Goal: Transaction & Acquisition: Purchase product/service

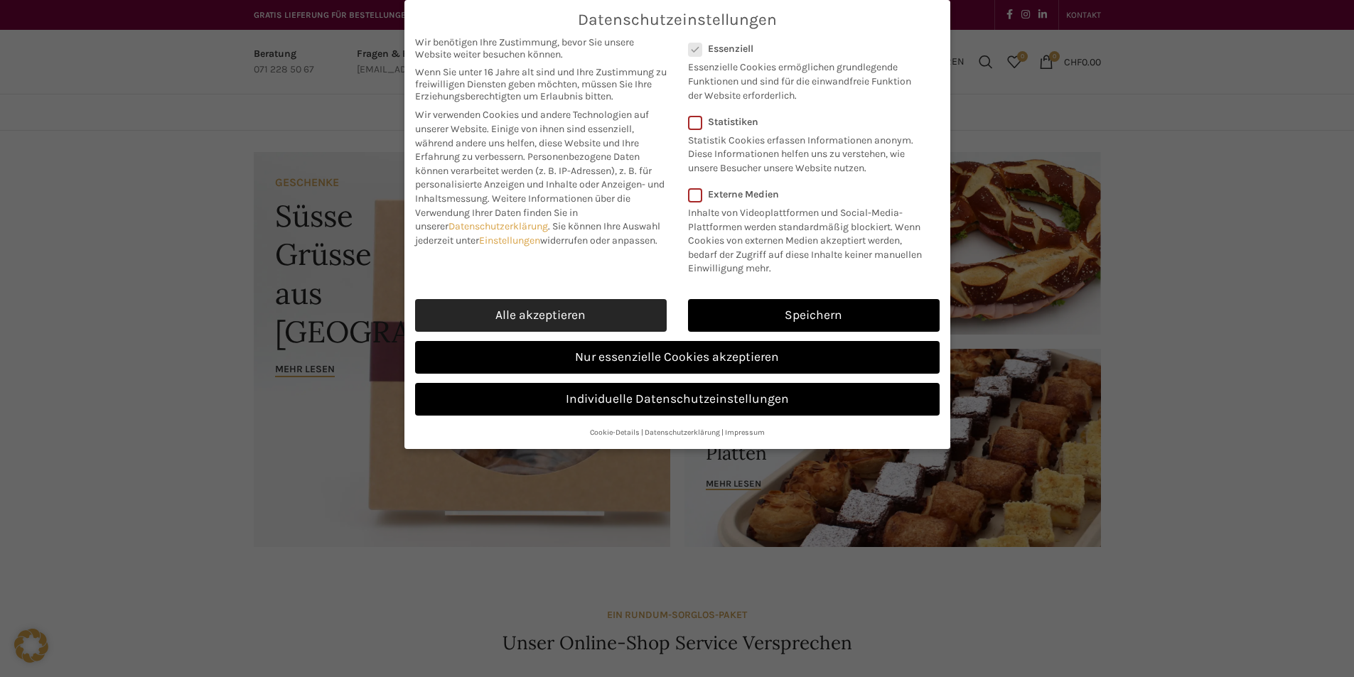
click at [583, 308] on link "Alle akzeptieren" at bounding box center [541, 315] width 252 height 33
checkbox input "true"
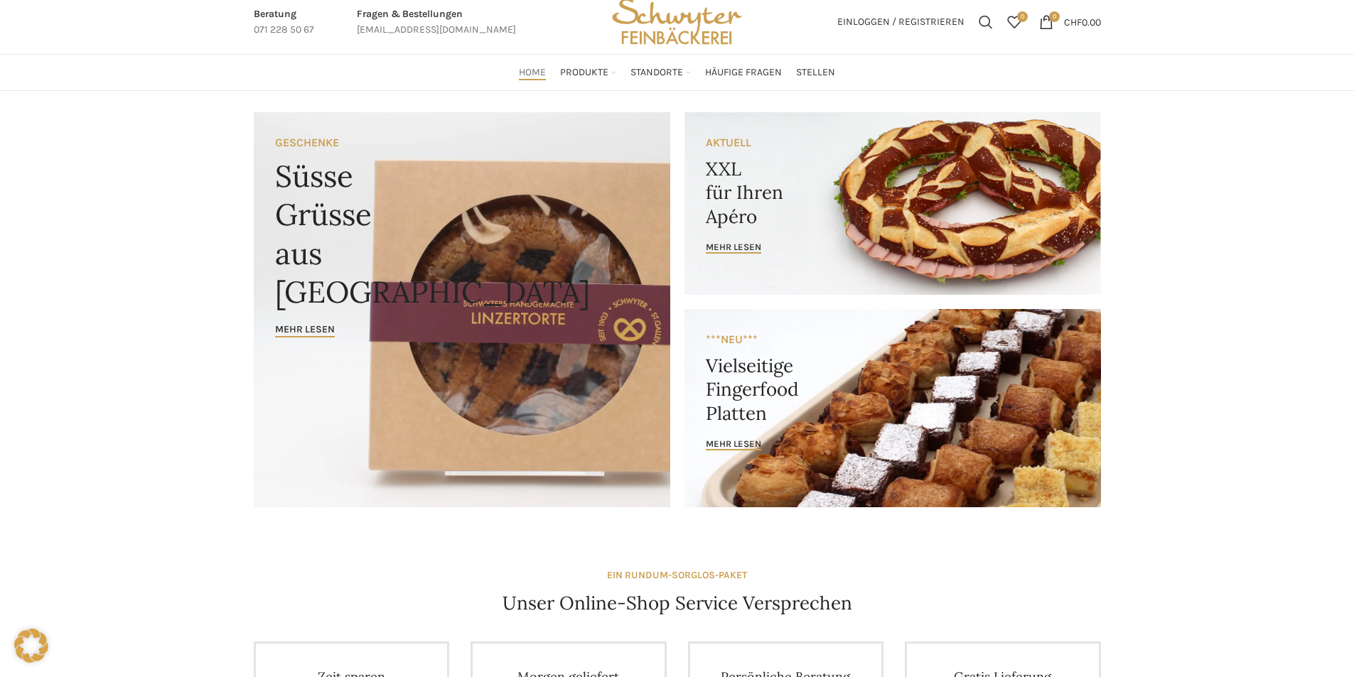
scroll to position [284, 0]
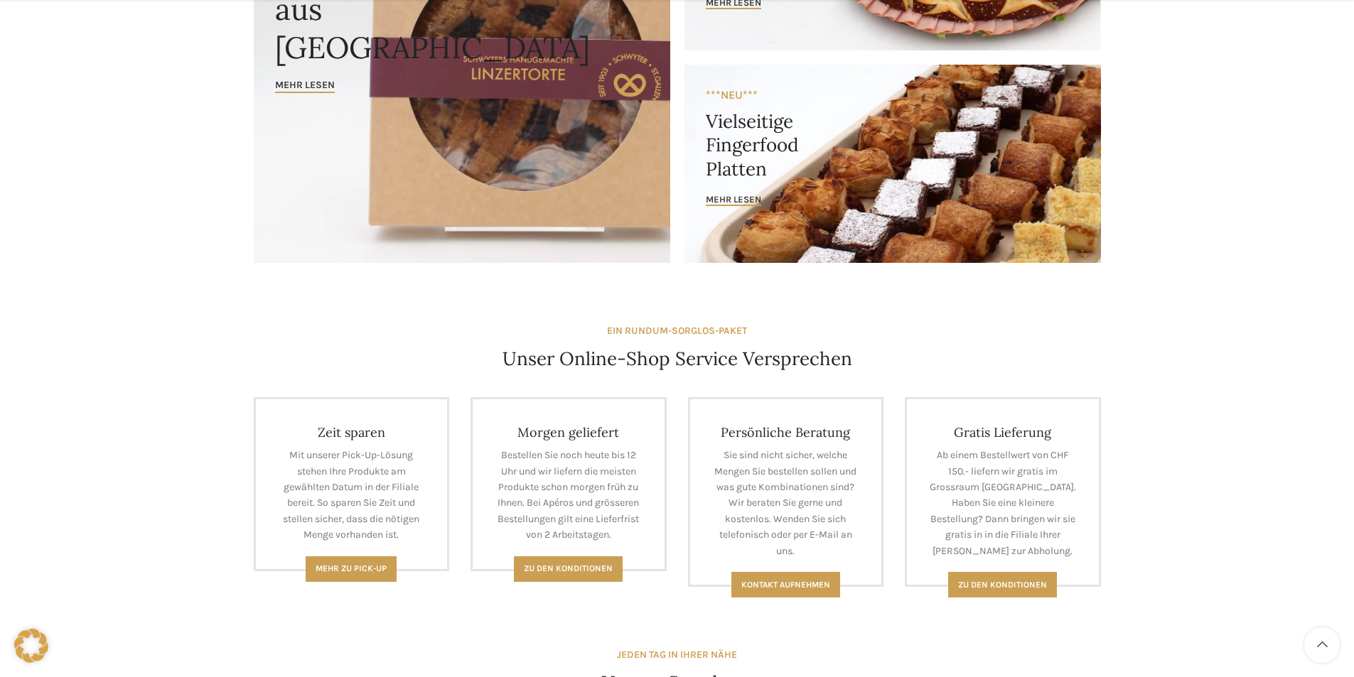
click at [777, 153] on link "Banner link" at bounding box center [892, 164] width 417 height 198
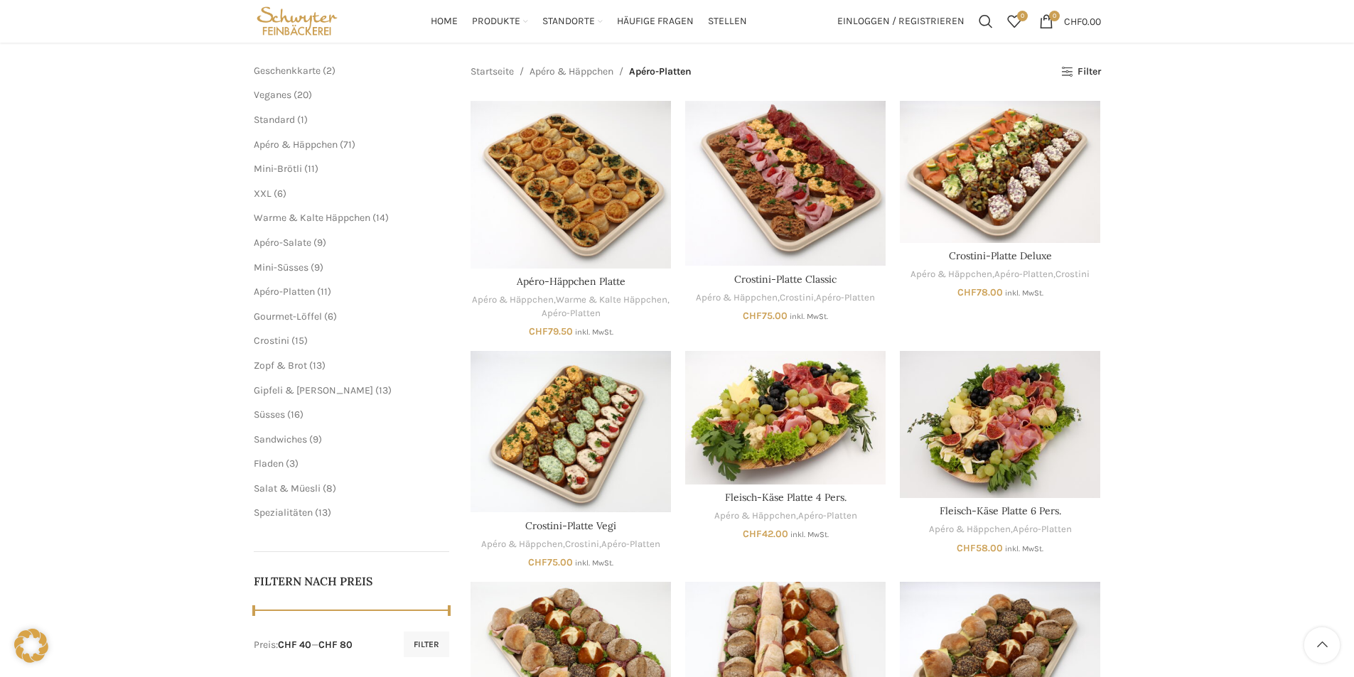
scroll to position [158, 0]
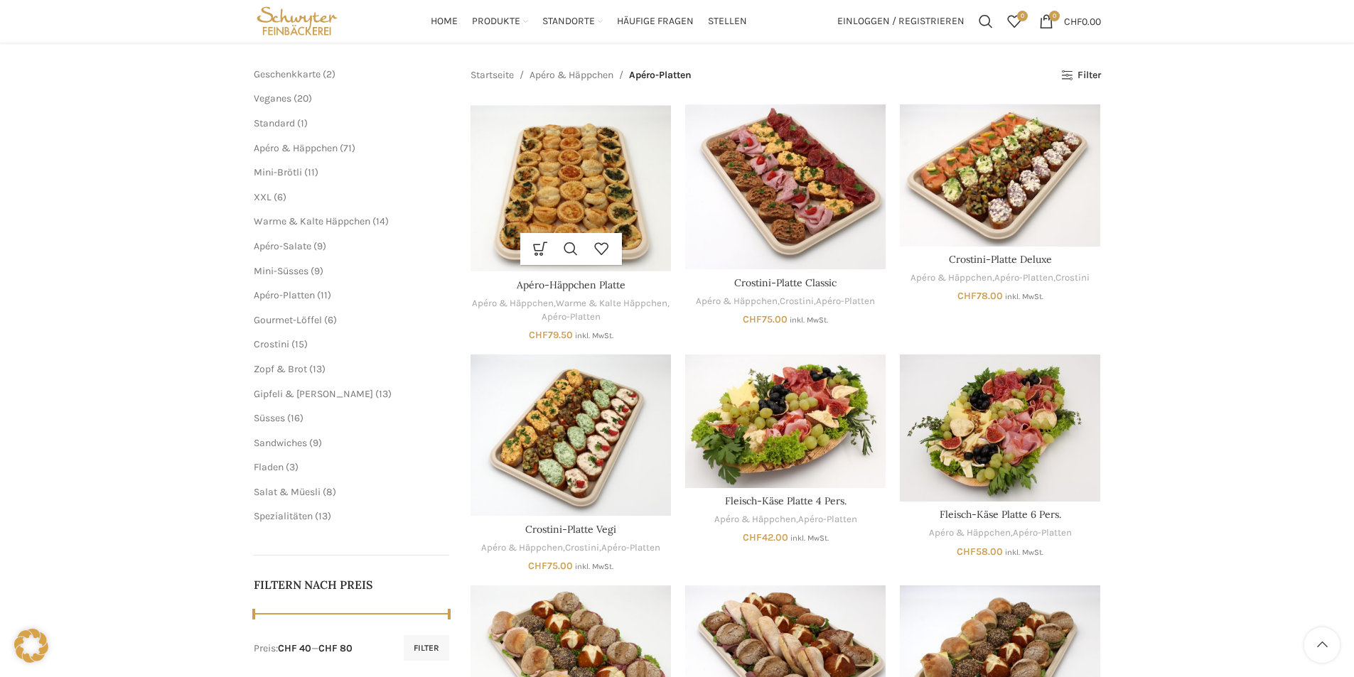
click at [602, 195] on img "Apéro-Häppchen Platte" at bounding box center [571, 188] width 200 height 168
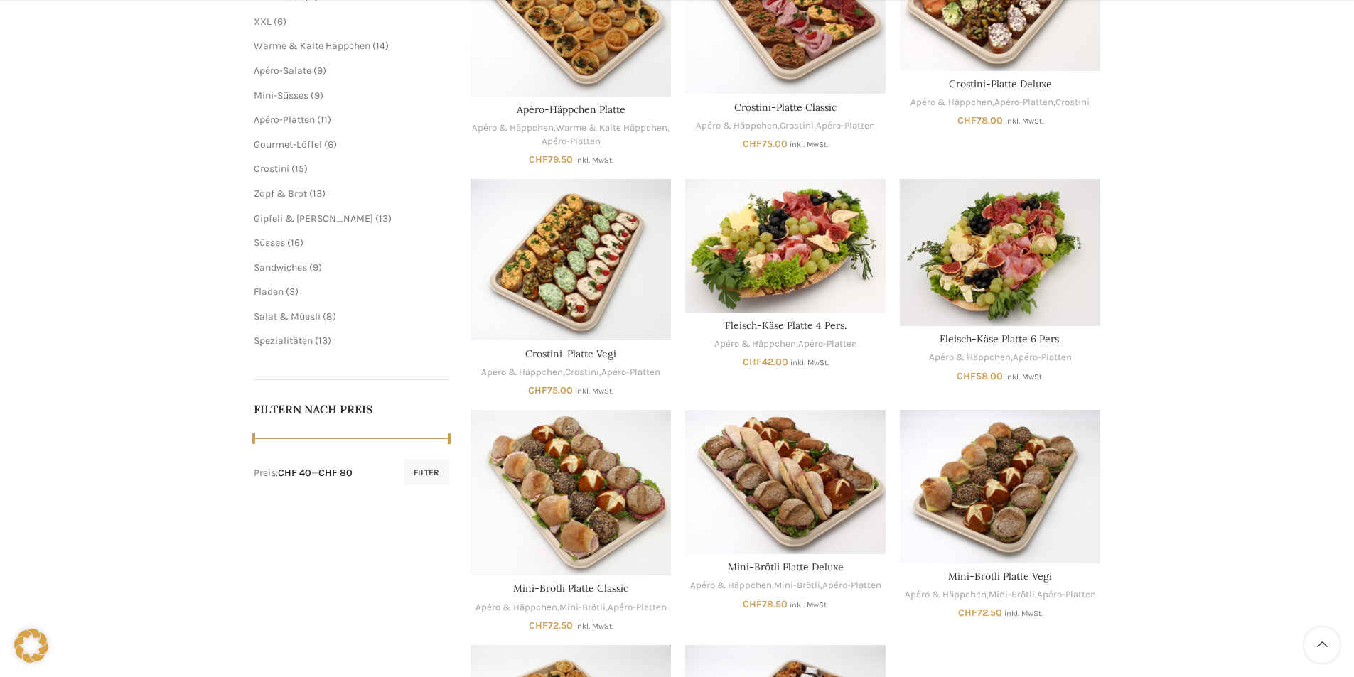
scroll to position [584, 0]
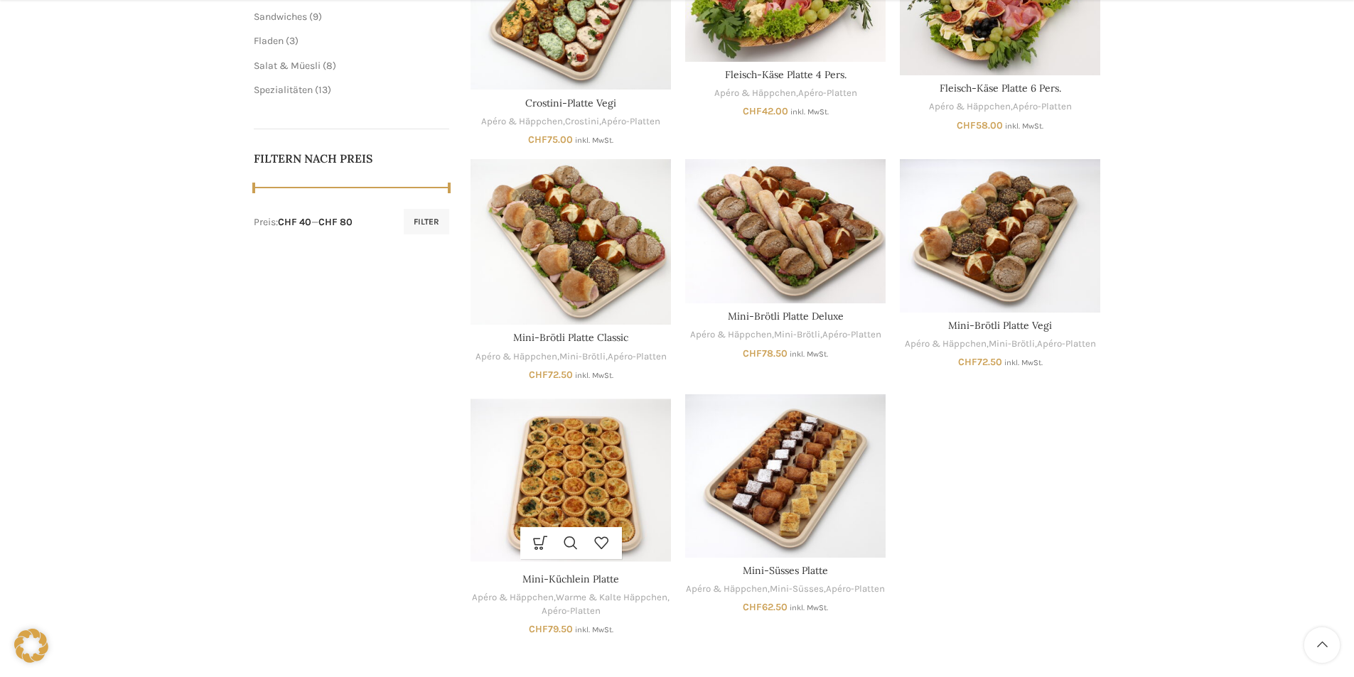
click at [591, 503] on img "Mini-Küchlein Platte" at bounding box center [571, 480] width 200 height 172
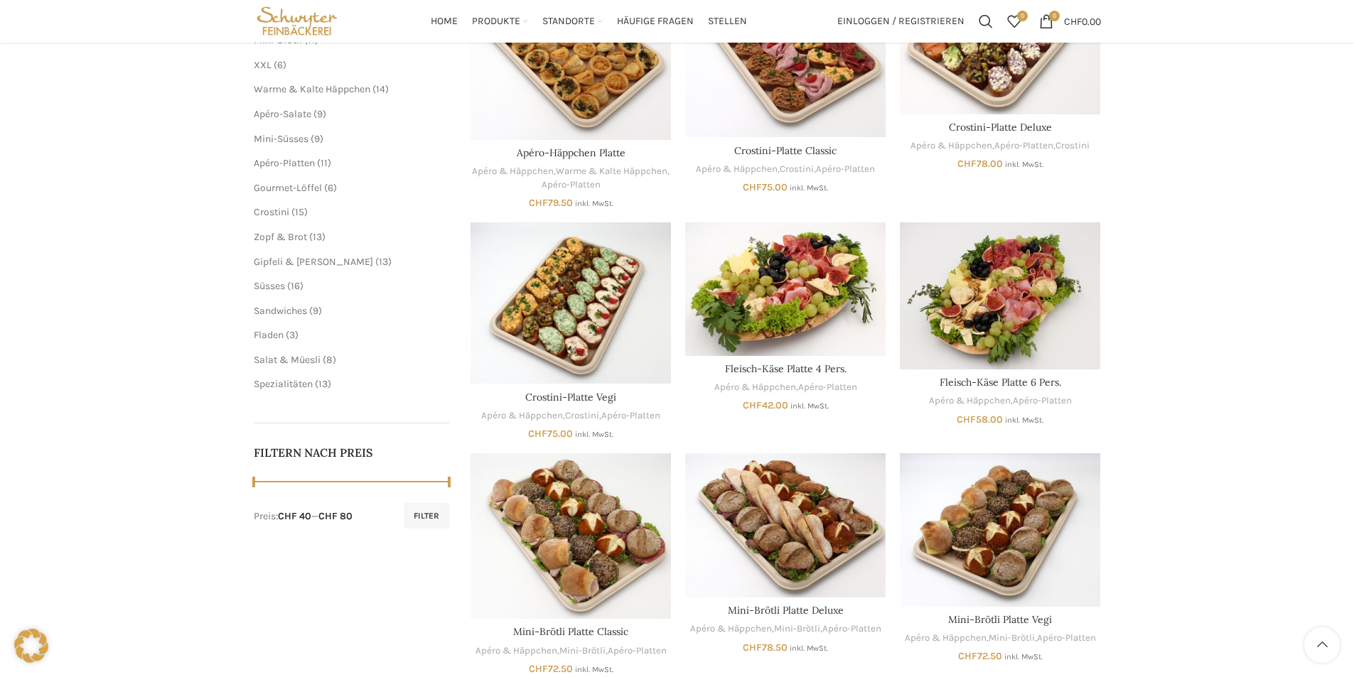
scroll to position [229, 0]
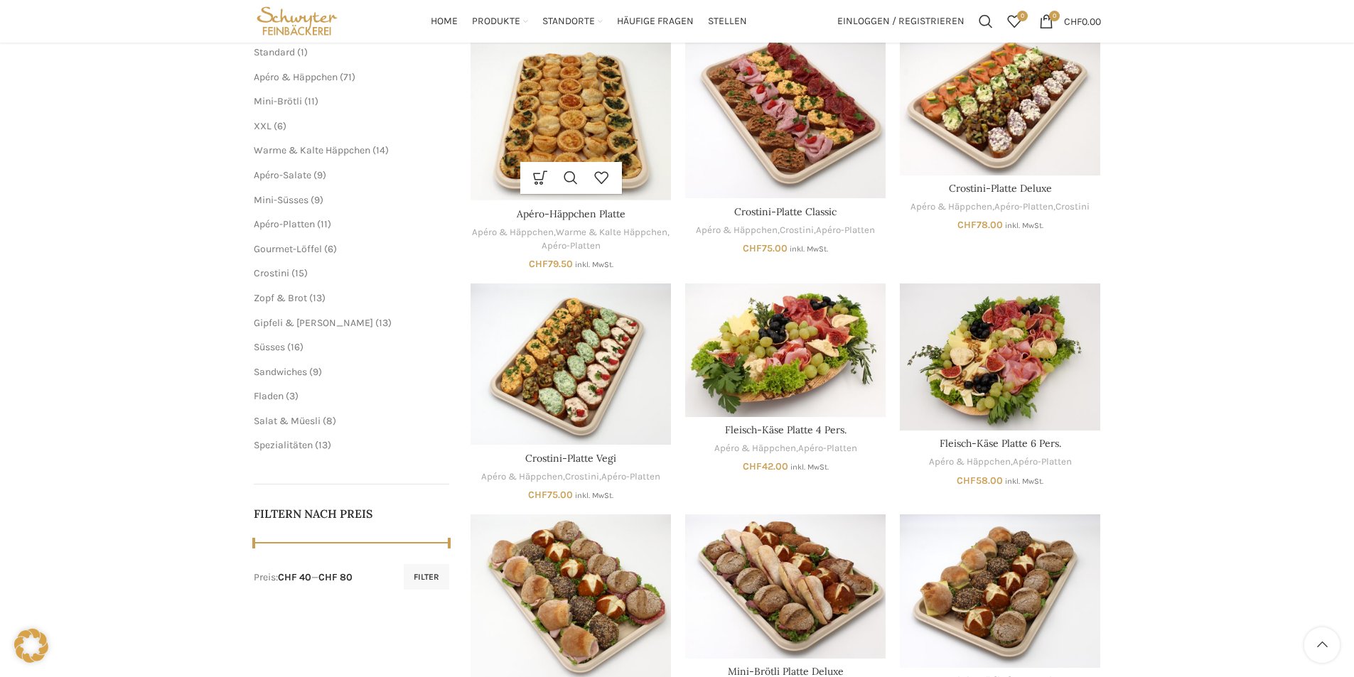
click at [628, 140] on img "Apéro-Häppchen Platte" at bounding box center [571, 117] width 200 height 168
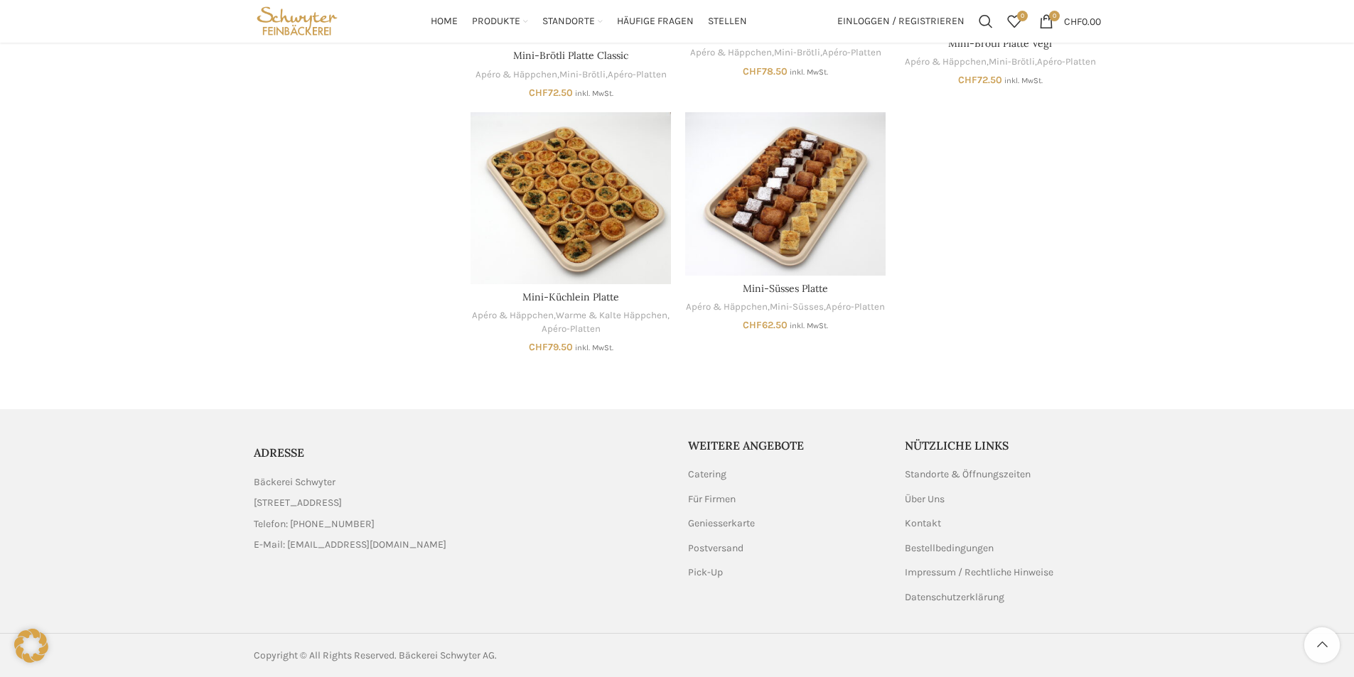
scroll to position [867, 0]
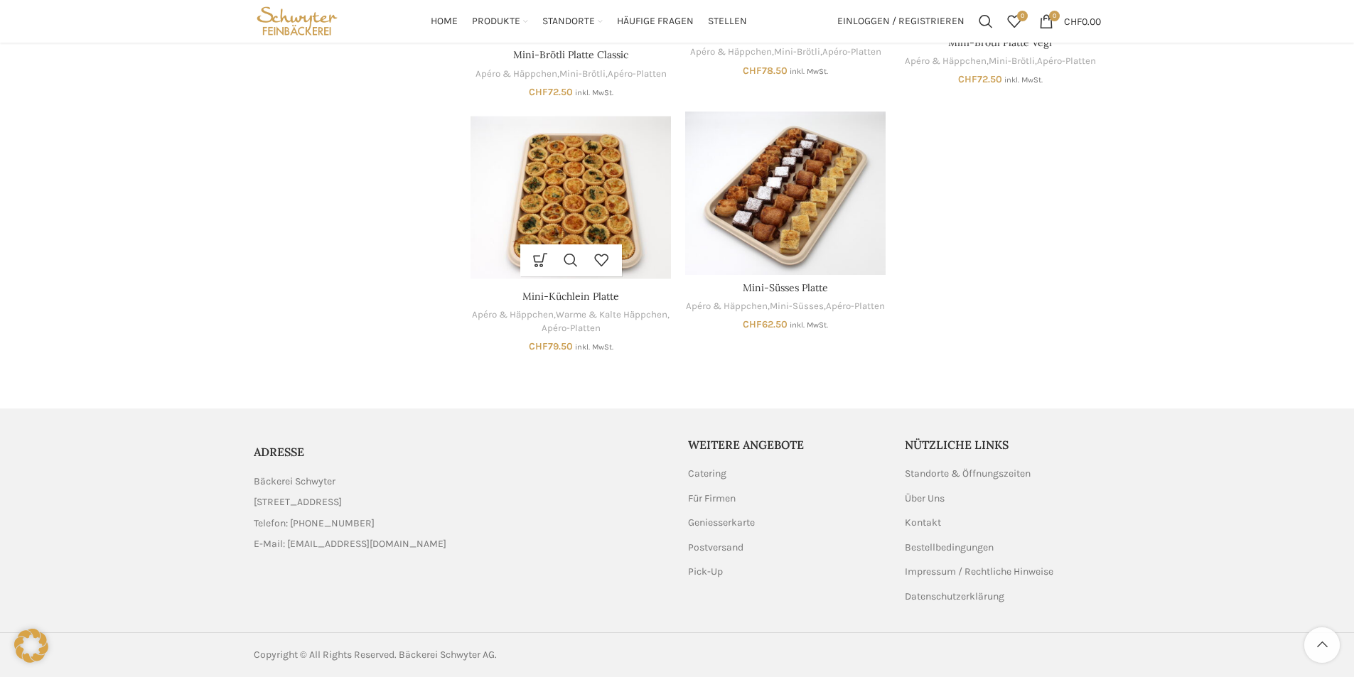
click at [586, 194] on img "Mini-Küchlein Platte" at bounding box center [571, 198] width 200 height 172
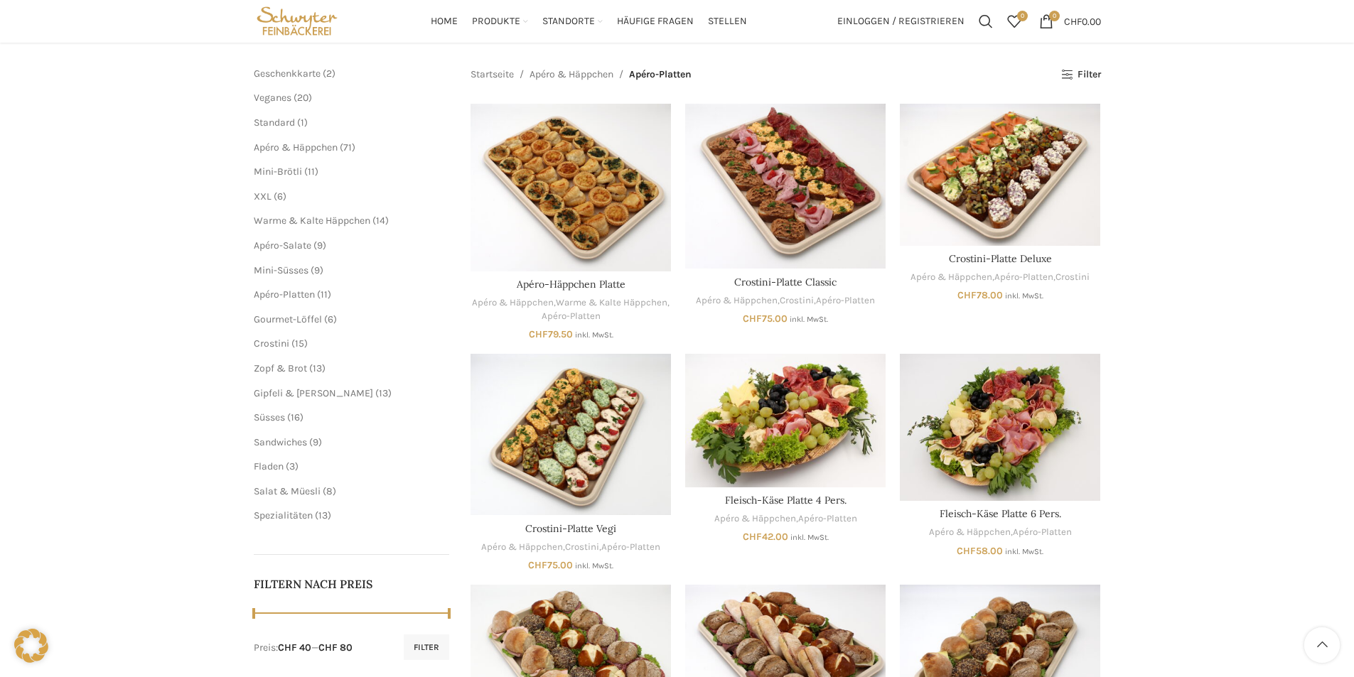
scroll to position [156, 0]
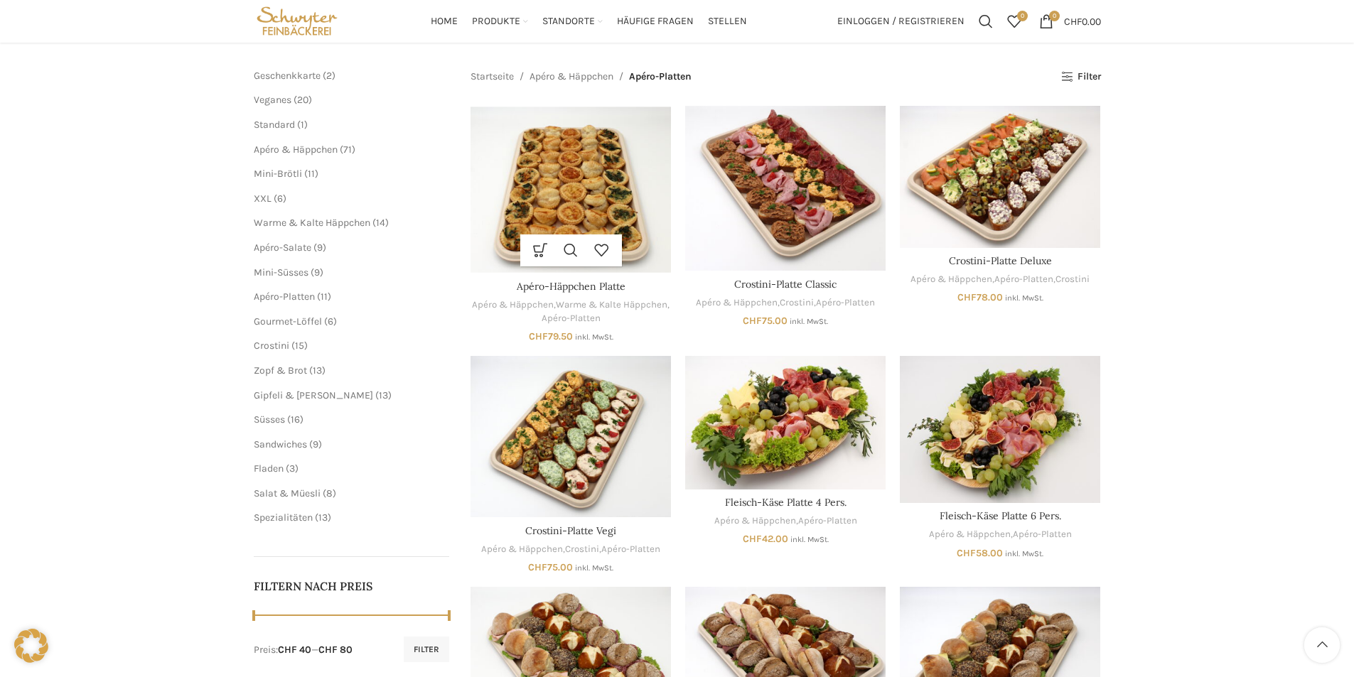
click at [571, 194] on img "Apéro-Häppchen Platte" at bounding box center [571, 190] width 200 height 168
click at [540, 252] on link "In den Warenkorb" at bounding box center [540, 251] width 31 height 32
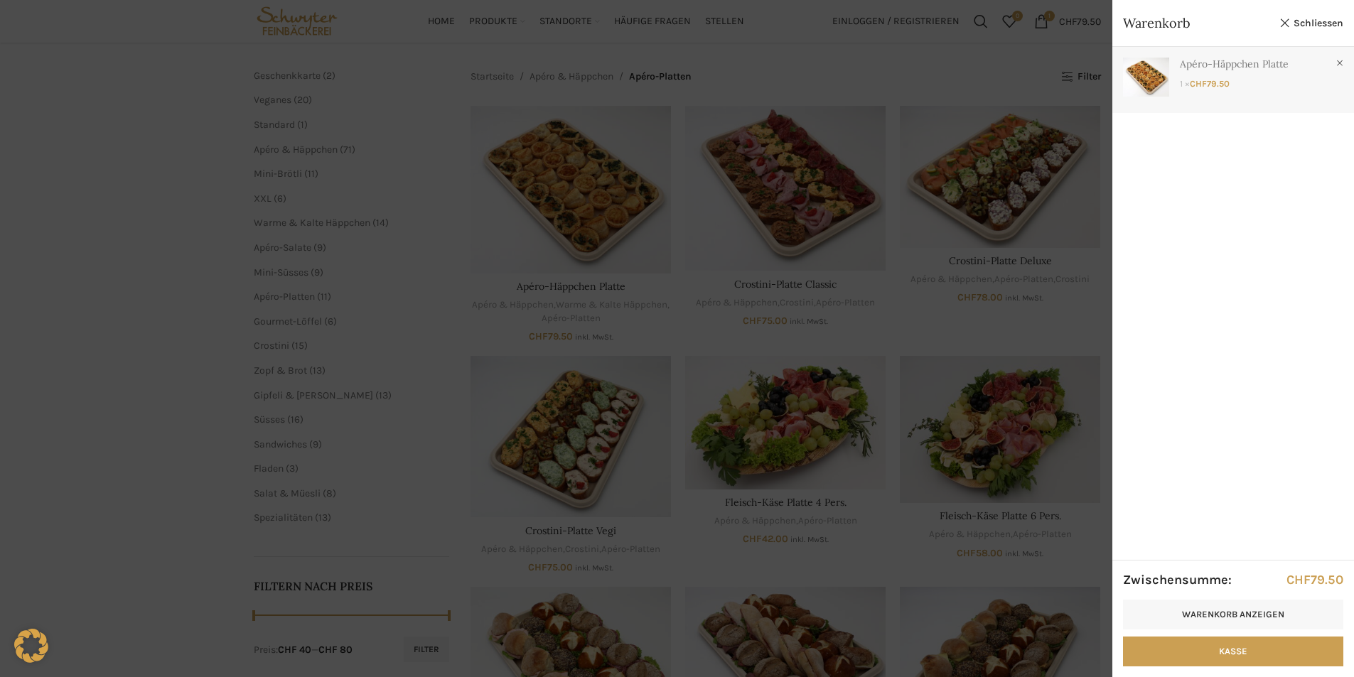
click at [1189, 80] on link "Anzeigen" at bounding box center [1233, 77] width 242 height 60
click at [100, 247] on div at bounding box center [677, 338] width 1354 height 677
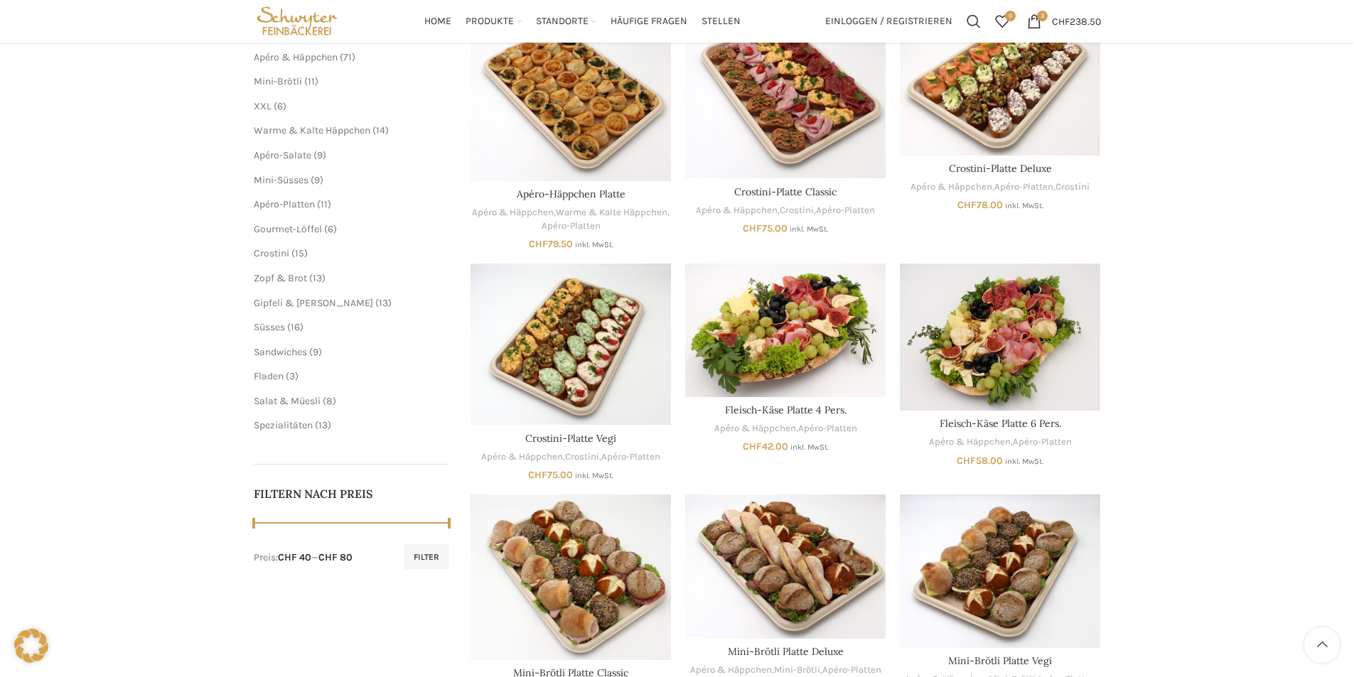
scroll to position [0, 0]
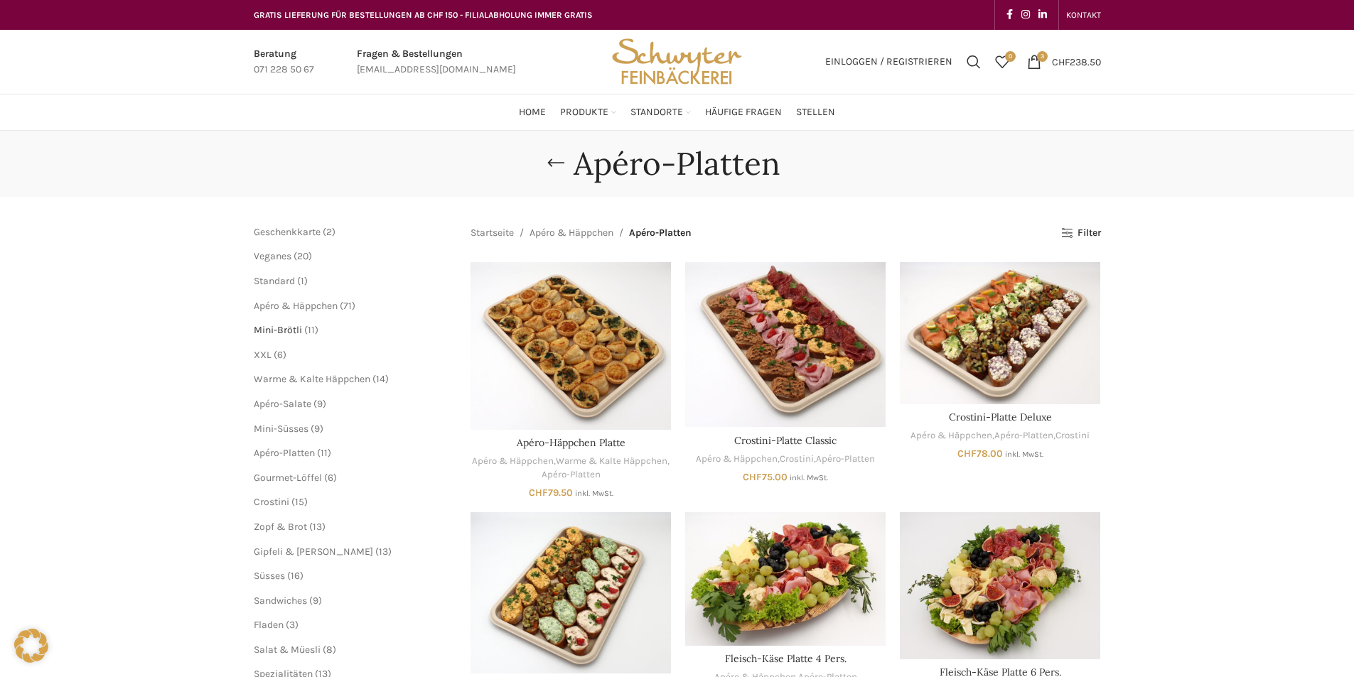
click at [269, 332] on span "Mini-Brötli" at bounding box center [278, 330] width 48 height 12
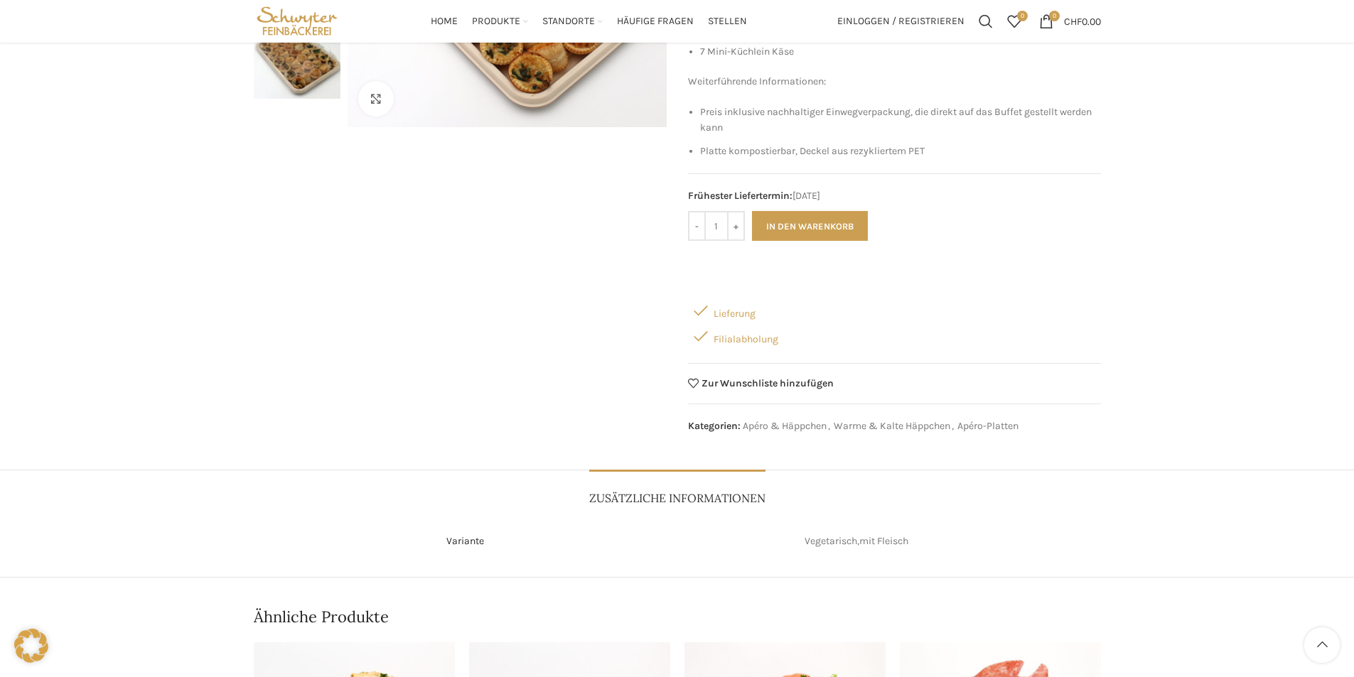
scroll to position [142, 0]
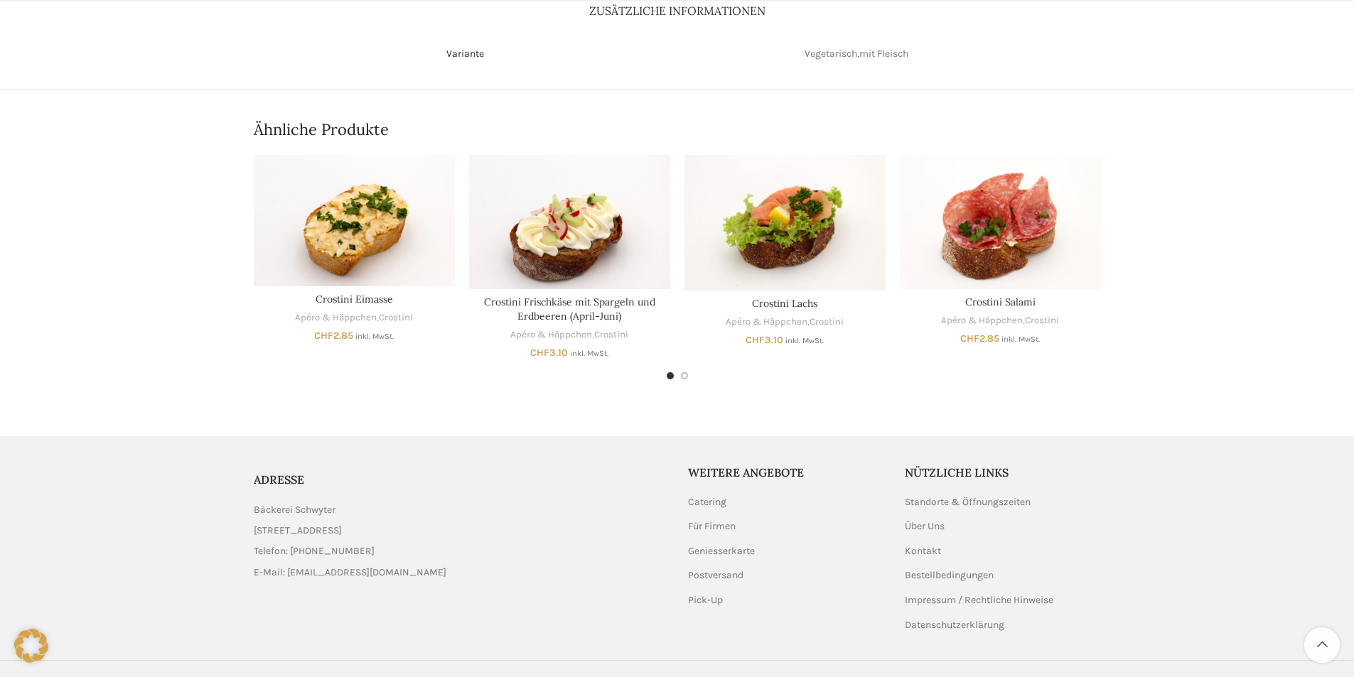
scroll to position [814, 0]
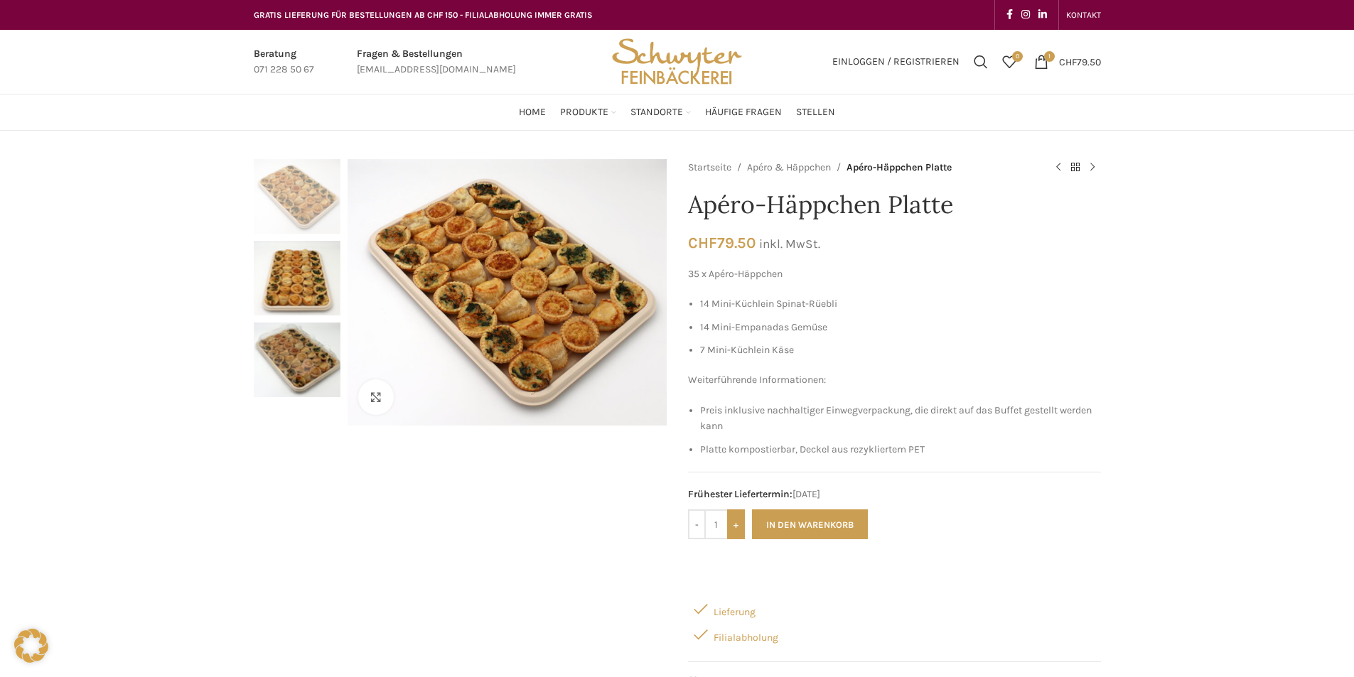
click at [735, 529] on input "+" at bounding box center [736, 525] width 18 height 30
type input "2"
click at [829, 525] on button "In den Warenkorb" at bounding box center [810, 525] width 116 height 30
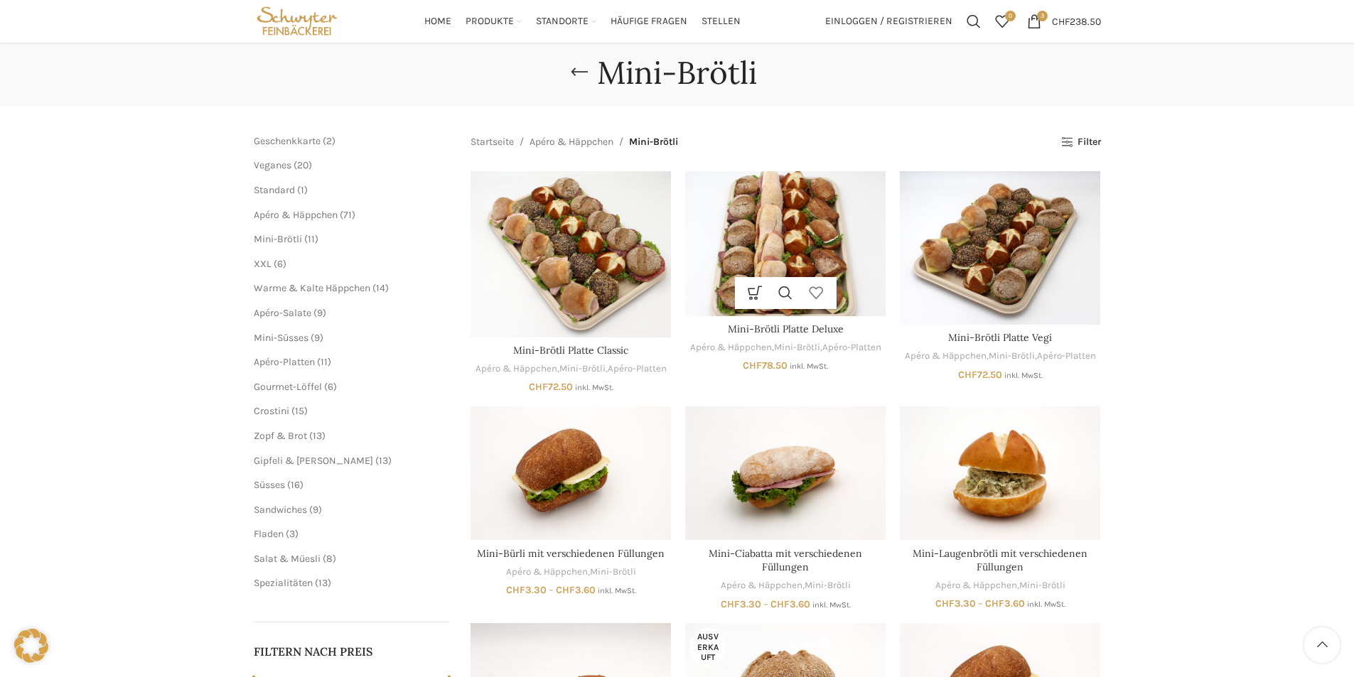
scroll to position [72, 0]
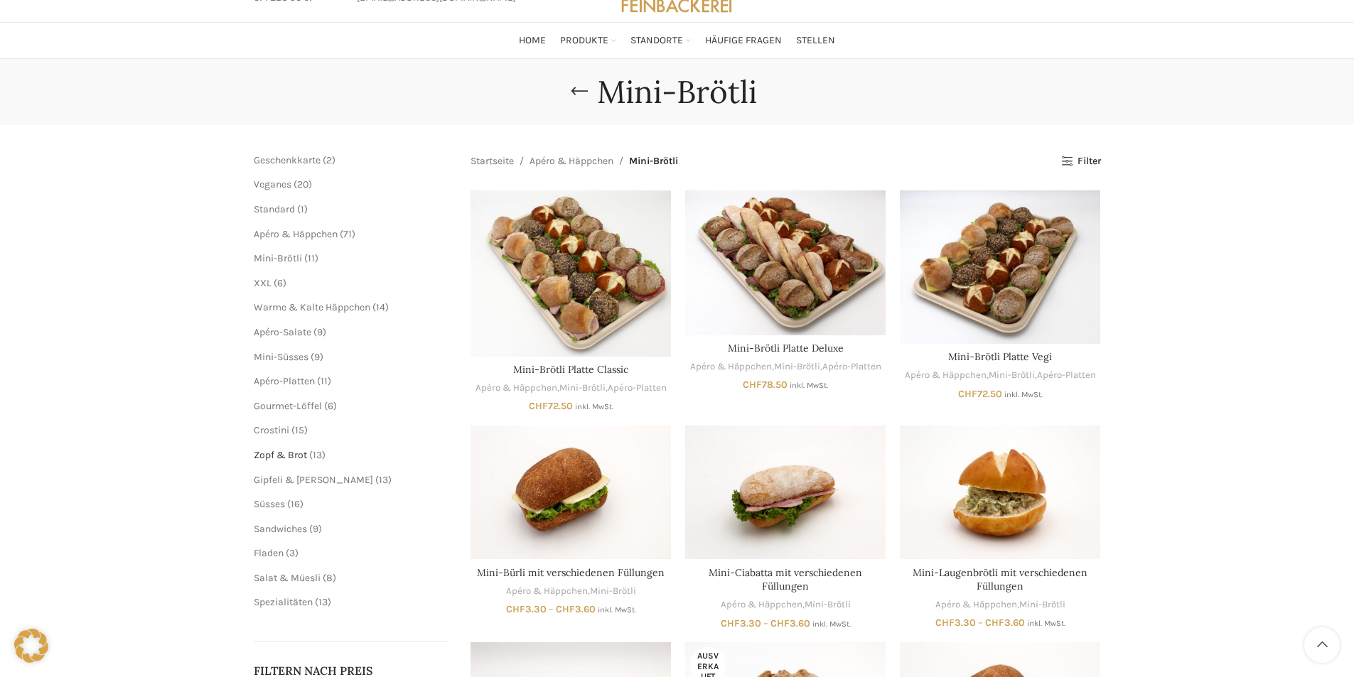
click at [263, 453] on span "Zopf & Brot" at bounding box center [280, 455] width 53 height 12
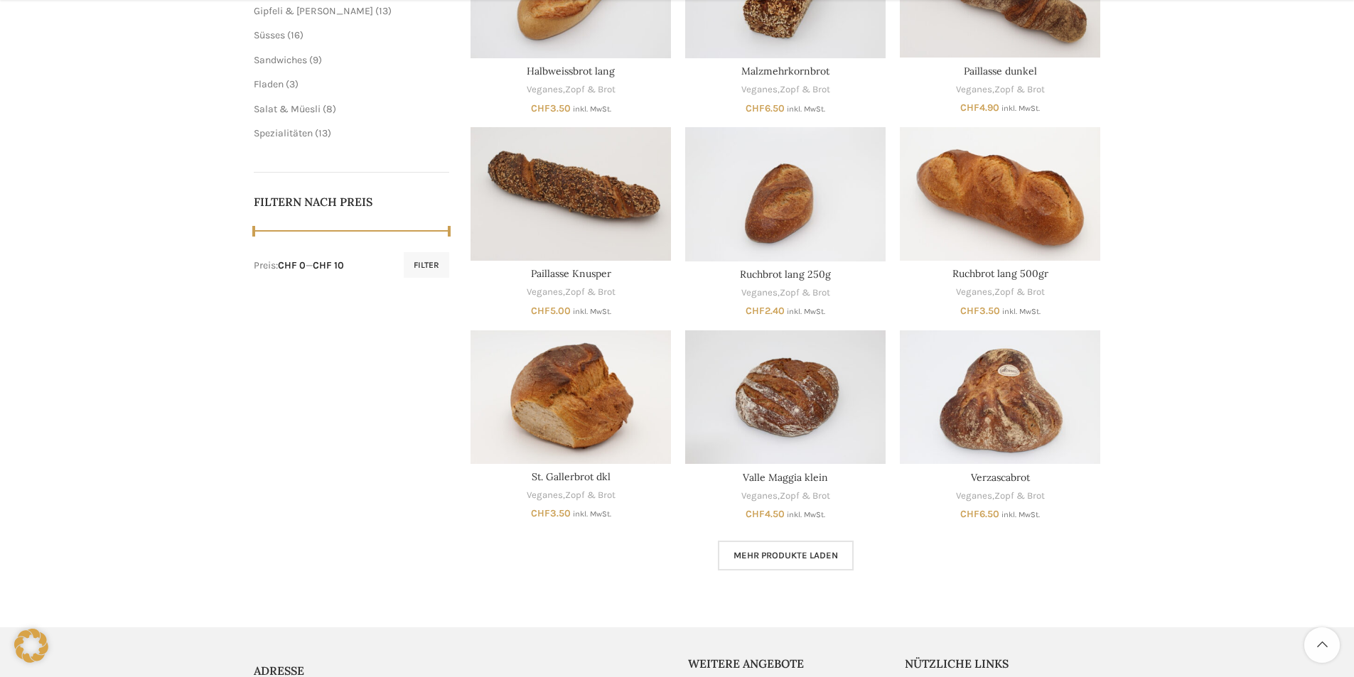
scroll to position [569, 0]
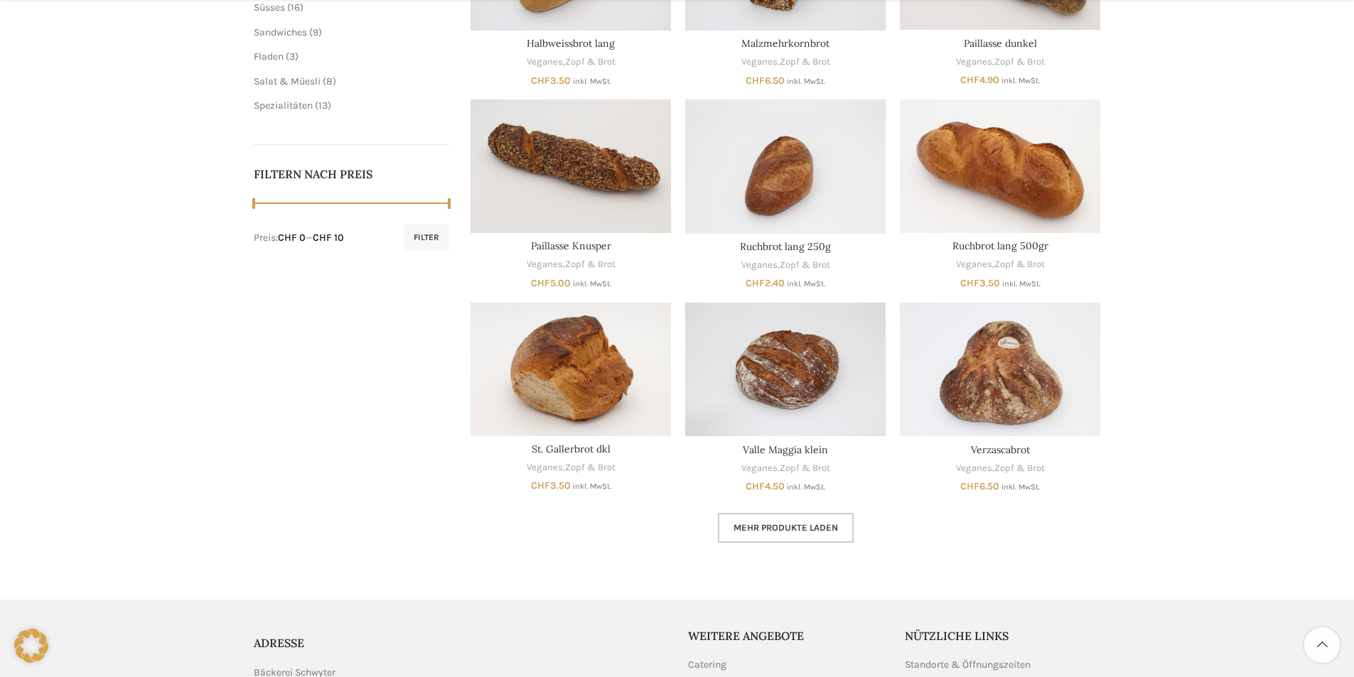
click at [784, 522] on span "Mehr Produkte laden" at bounding box center [786, 527] width 104 height 11
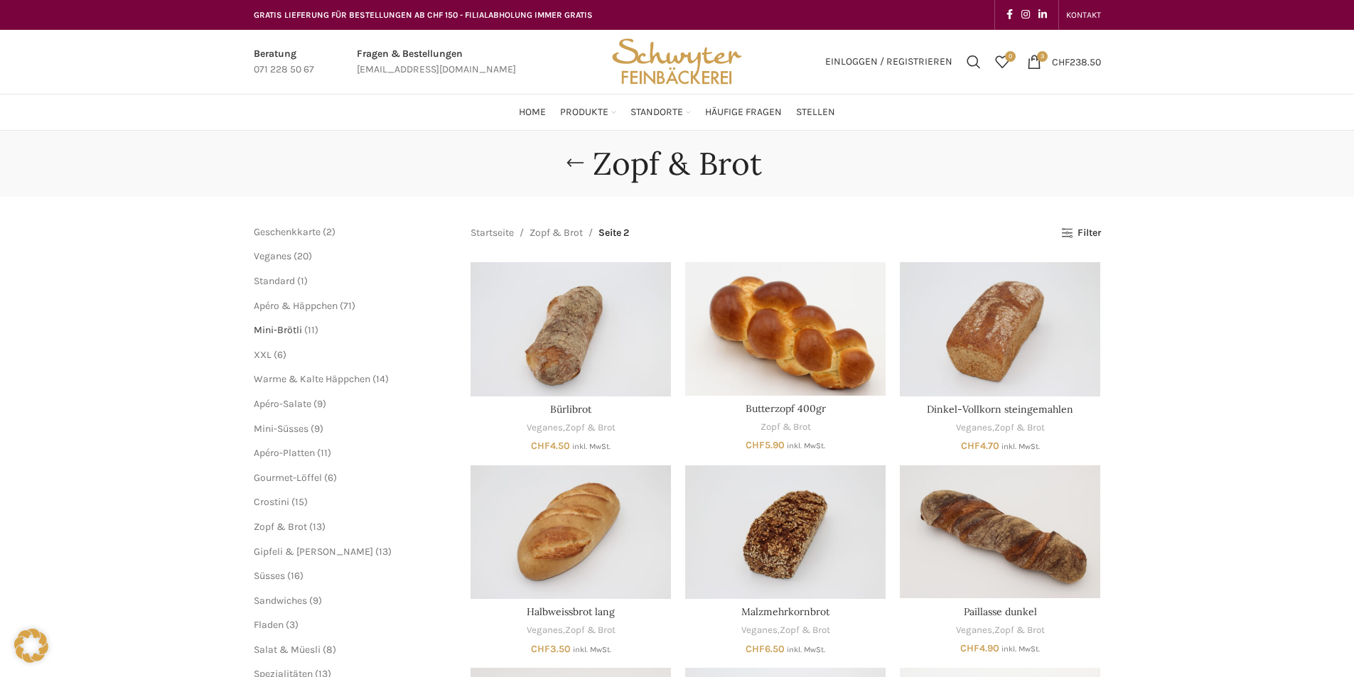
click at [281, 329] on span "Mini-Brötli" at bounding box center [278, 330] width 48 height 12
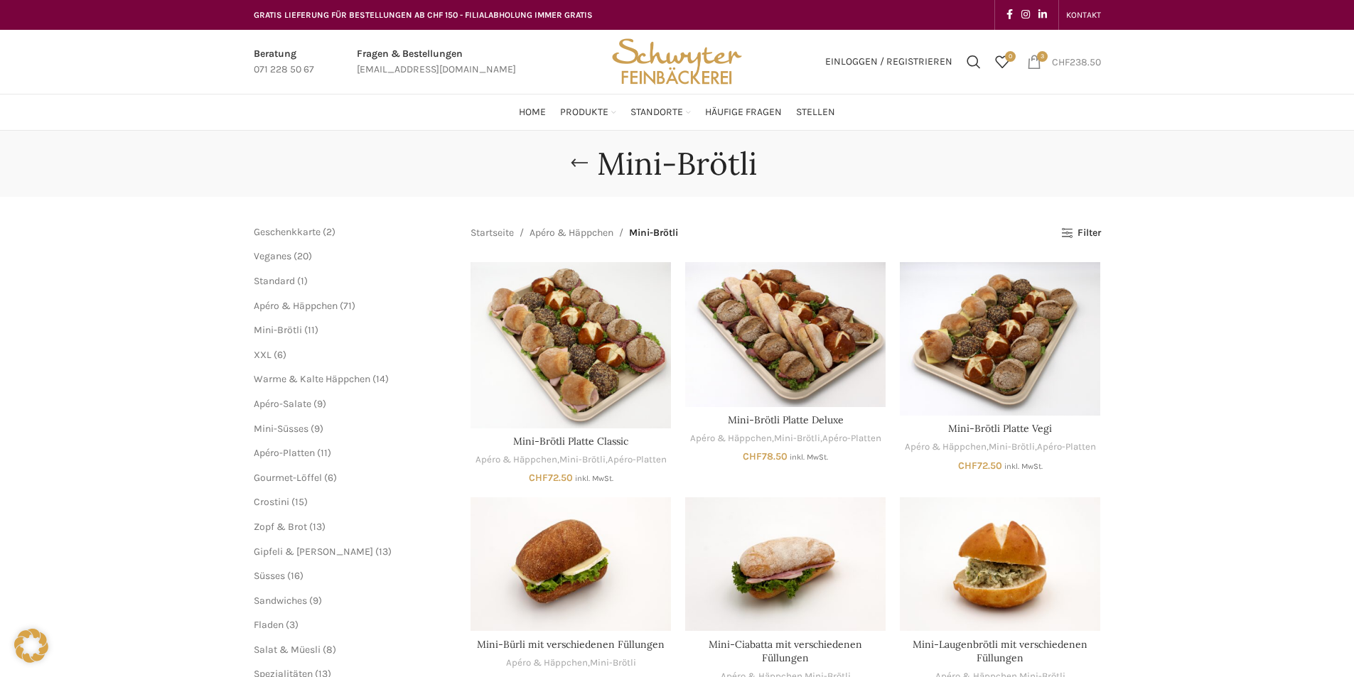
click at [1038, 63] on span "3 items" at bounding box center [1034, 62] width 14 height 14
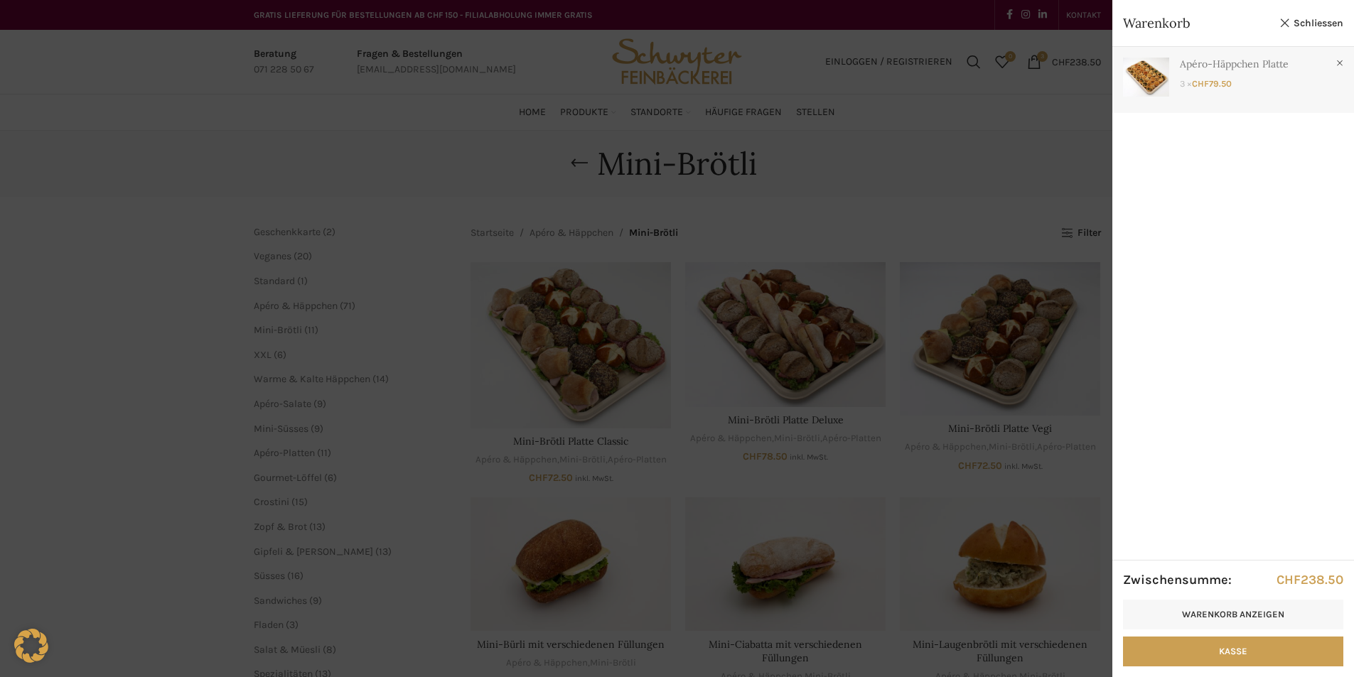
click at [1208, 80] on link "Anzeigen" at bounding box center [1233, 77] width 242 height 60
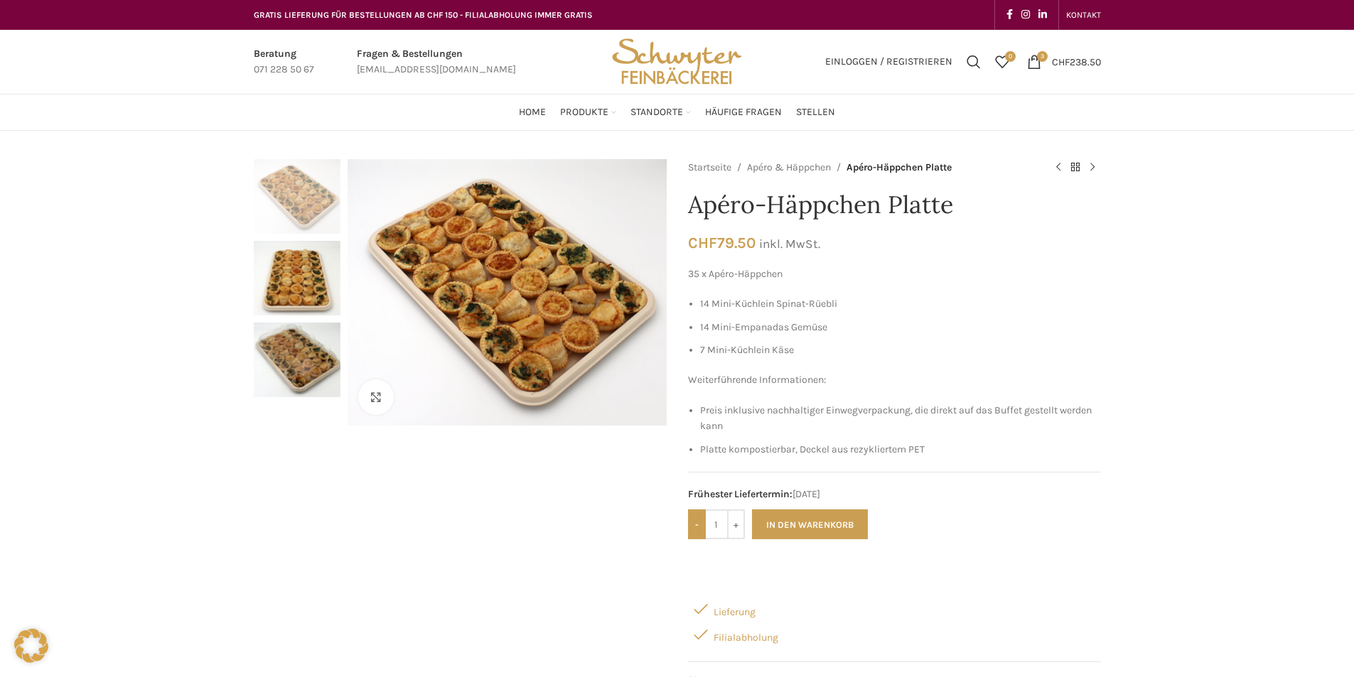
click at [691, 528] on input "-" at bounding box center [697, 525] width 18 height 30
click at [695, 525] on input "-" at bounding box center [697, 525] width 18 height 30
click at [1038, 58] on span "3 items" at bounding box center [1042, 56] width 11 height 11
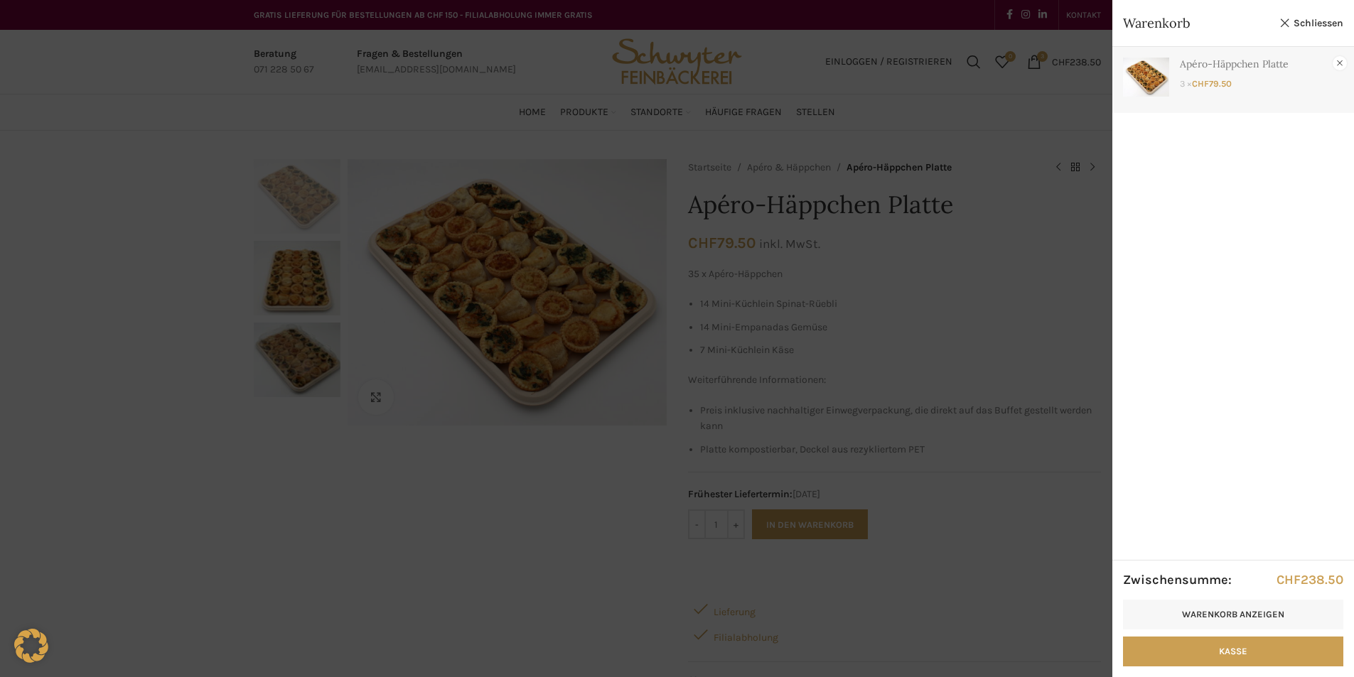
click at [1340, 61] on link "×" at bounding box center [1340, 63] width 14 height 14
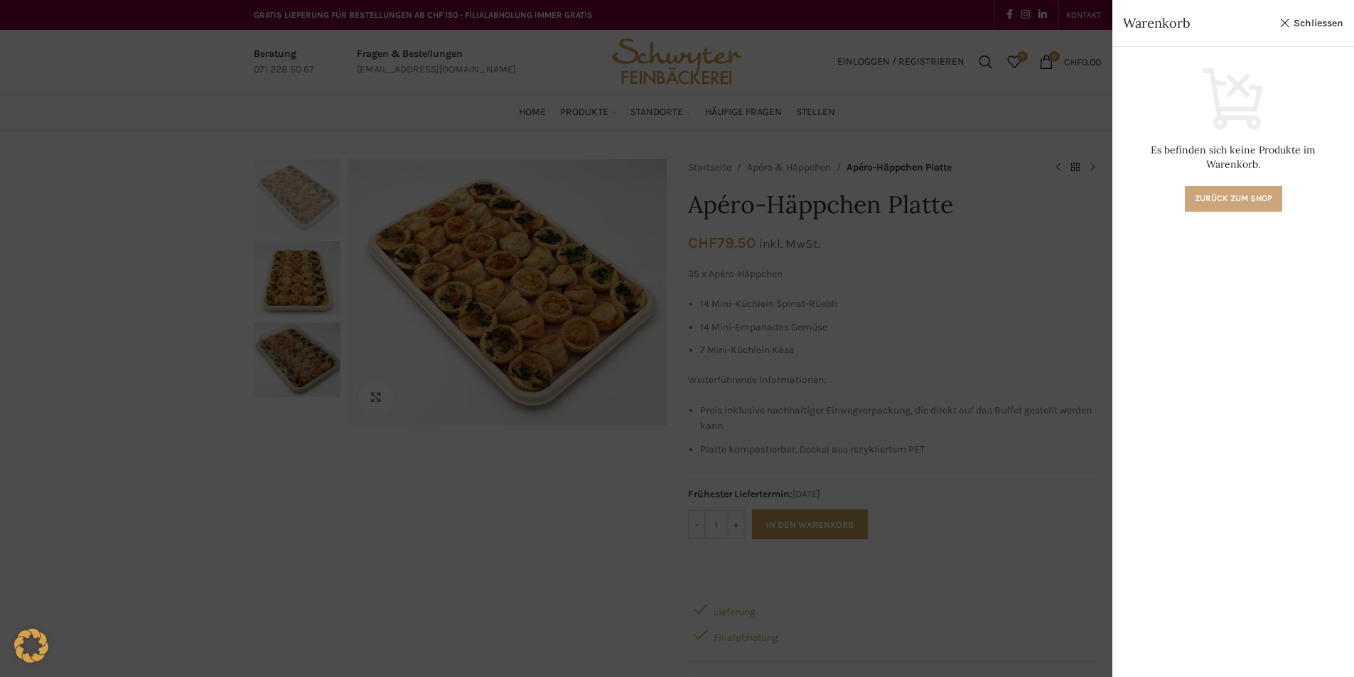
click at [1218, 186] on link "Zurück zum Shop" at bounding box center [1233, 199] width 97 height 26
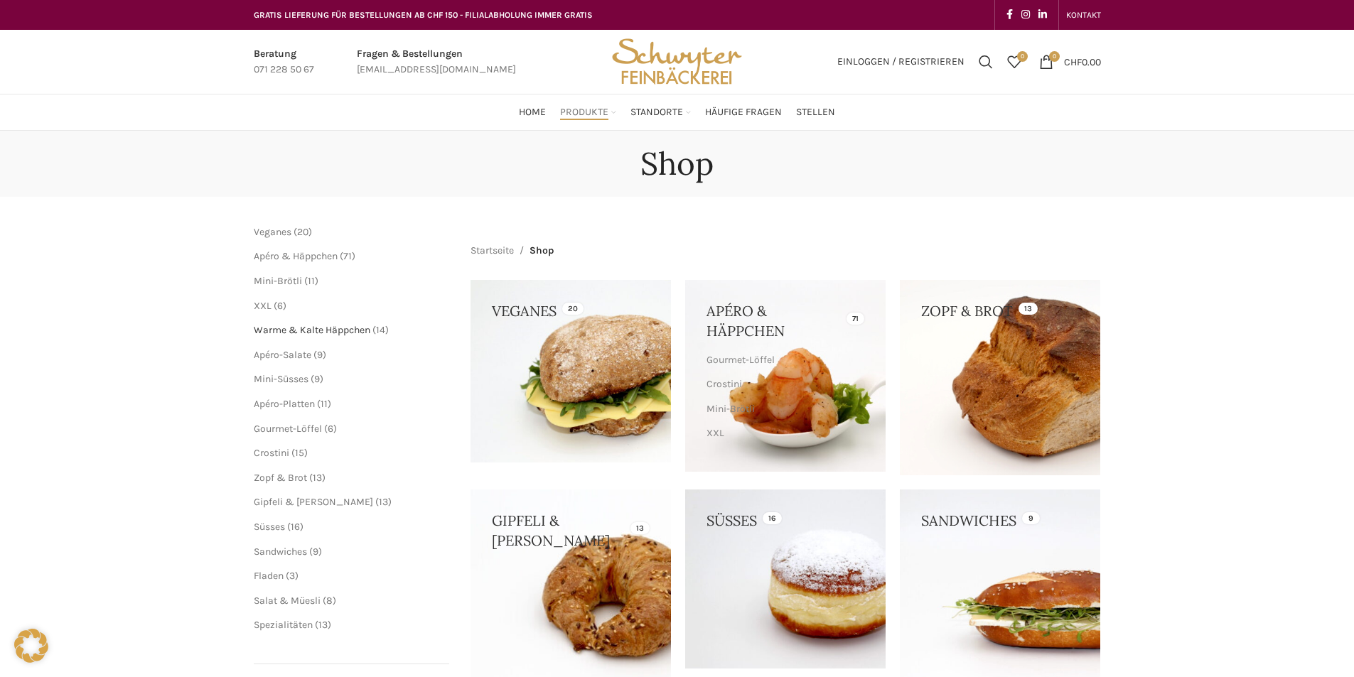
click at [306, 331] on span "Warme & Kalte Häppchen" at bounding box center [312, 330] width 117 height 12
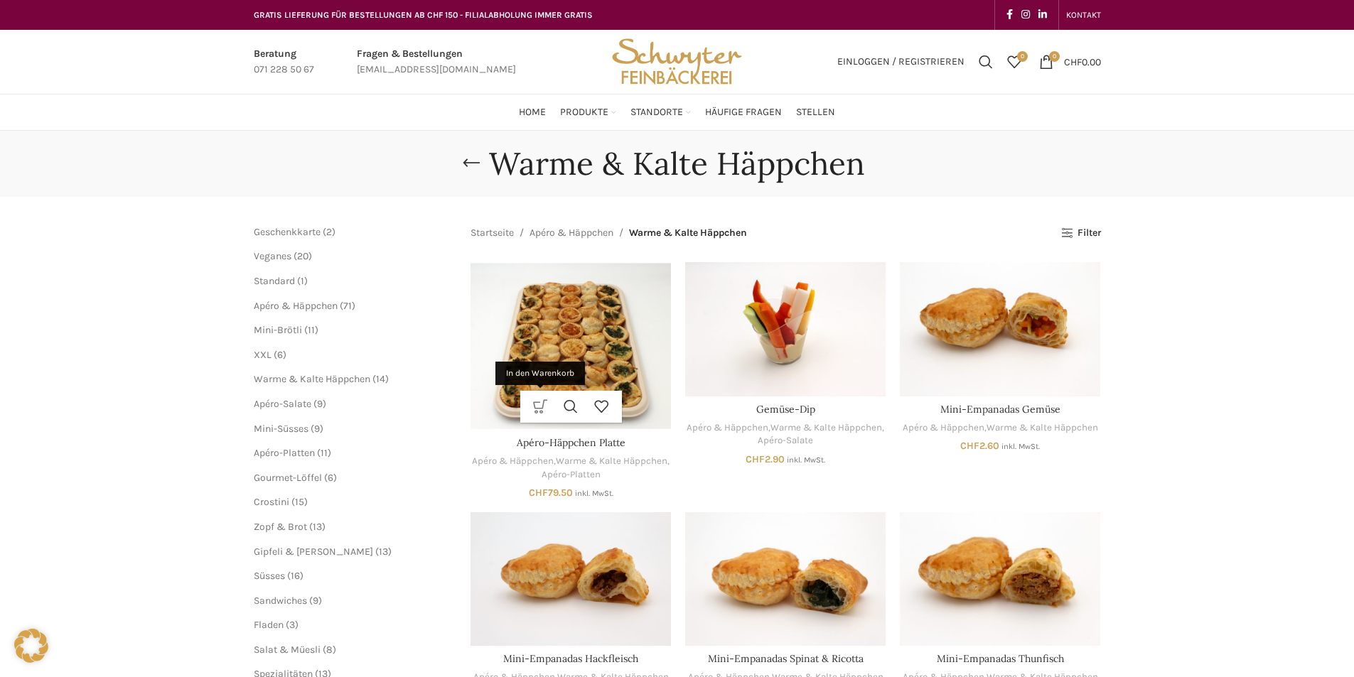
click at [536, 406] on link "In den Warenkorb" at bounding box center [540, 407] width 31 height 32
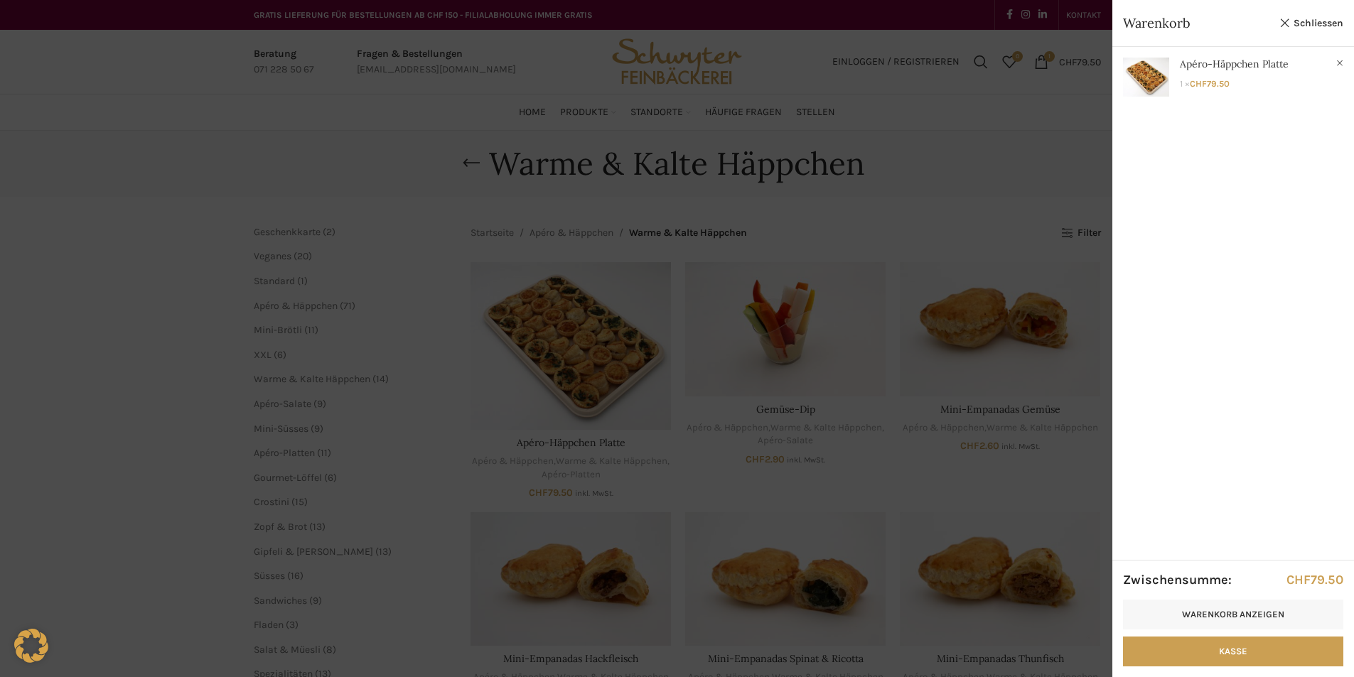
click at [584, 395] on div at bounding box center [677, 338] width 1354 height 677
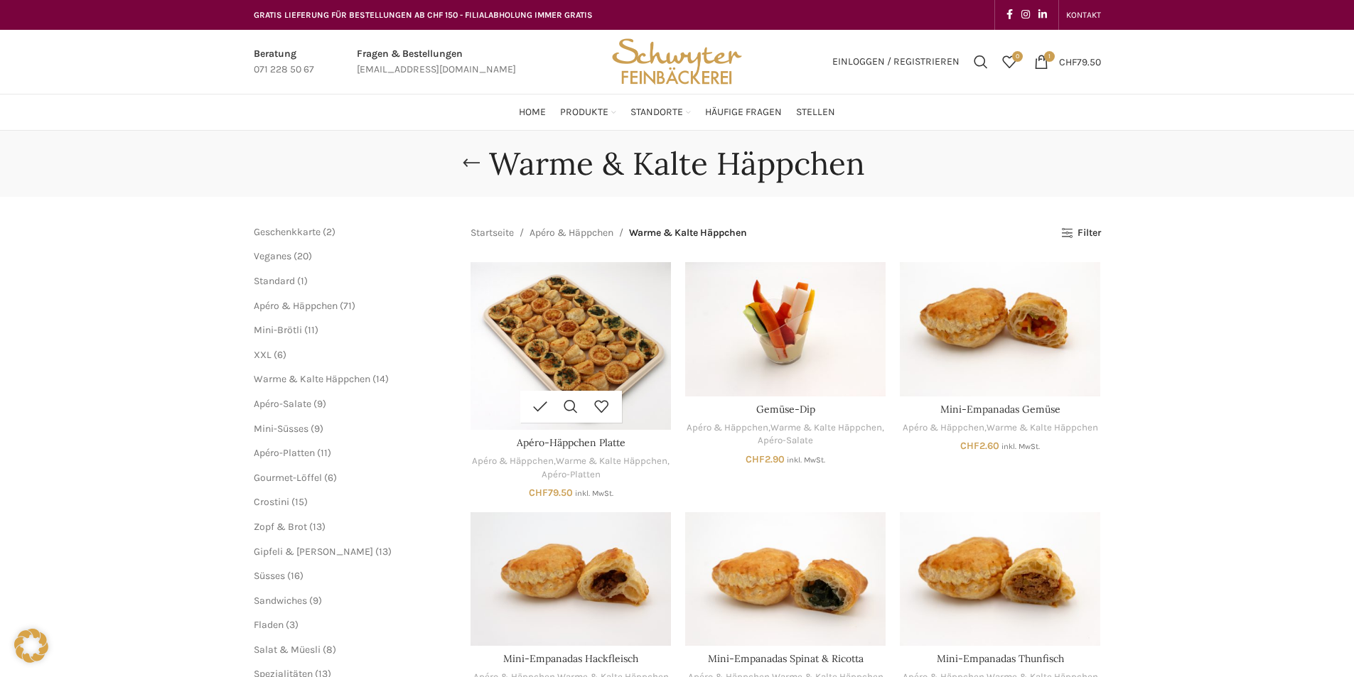
click at [570, 483] on div "In den Warenkorb Warenkorb anzeigen Schnellansicht Zur Wunschliste hinzufügen A…" at bounding box center [571, 379] width 200 height 235
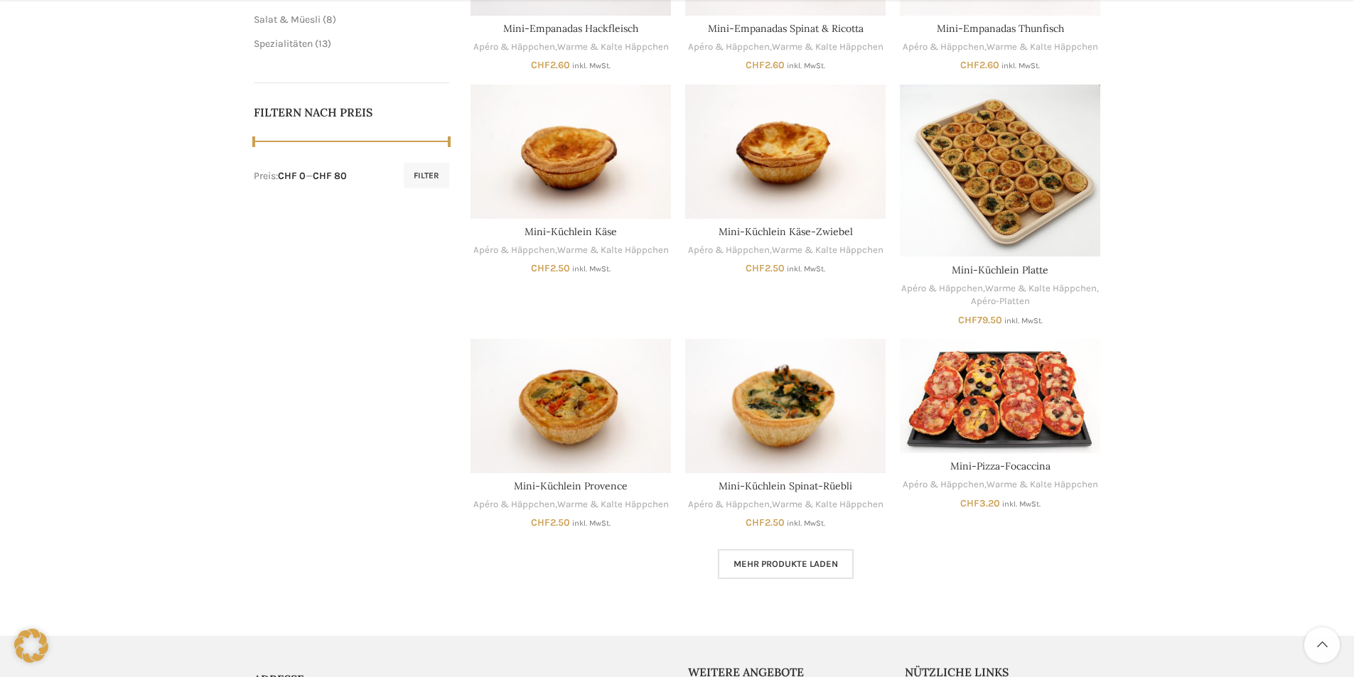
scroll to position [640, 0]
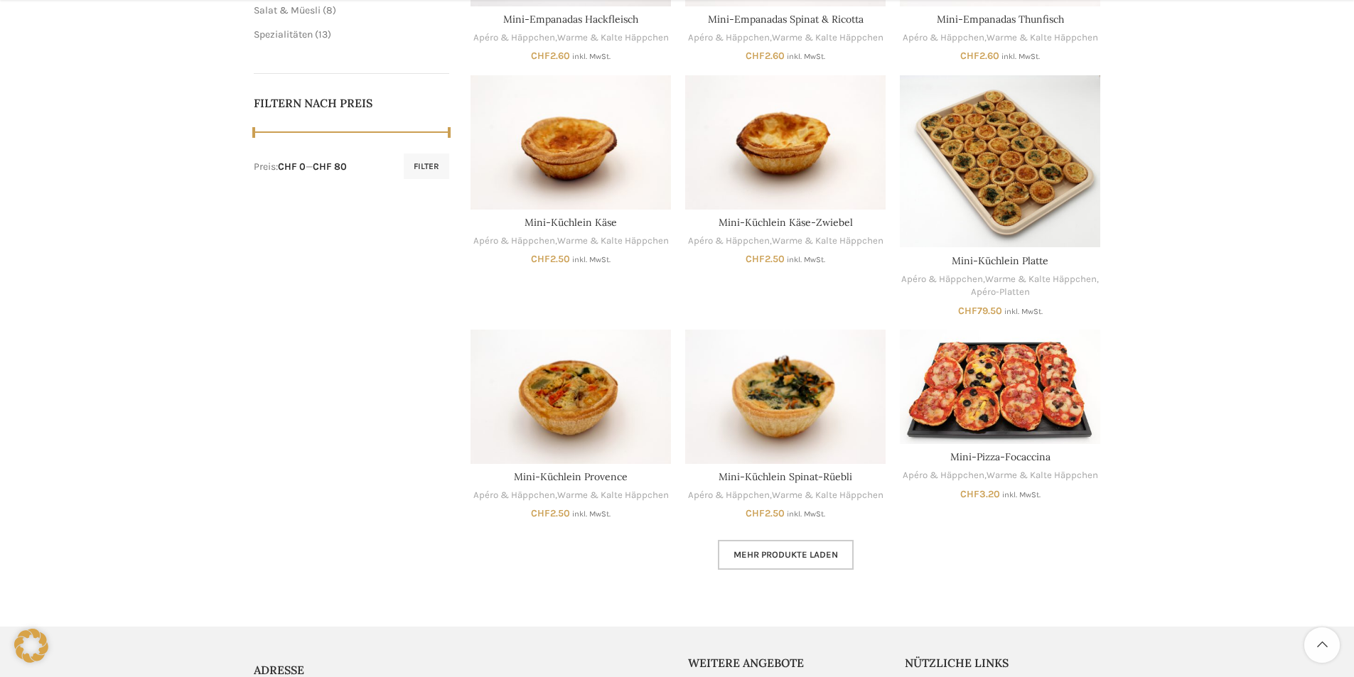
click at [800, 548] on link "Mehr Produkte laden" at bounding box center [786, 555] width 136 height 30
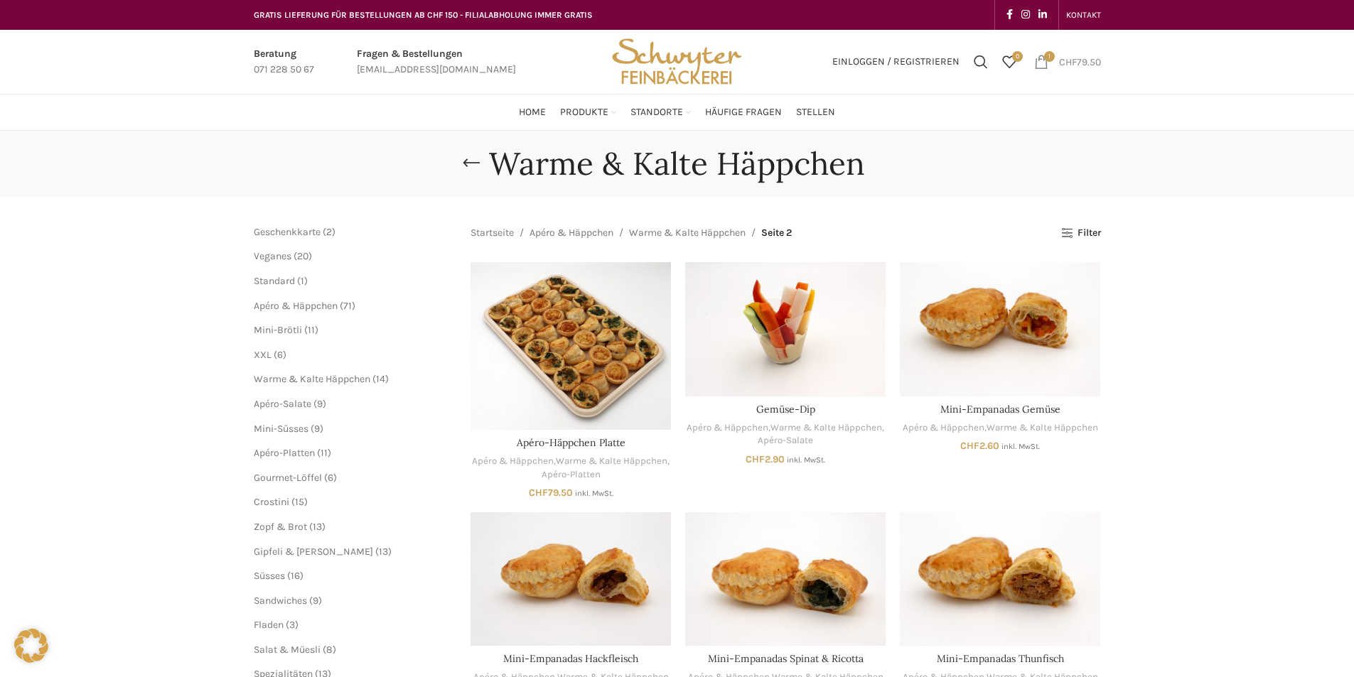
click at [1039, 58] on span "1 item" at bounding box center [1041, 62] width 14 height 14
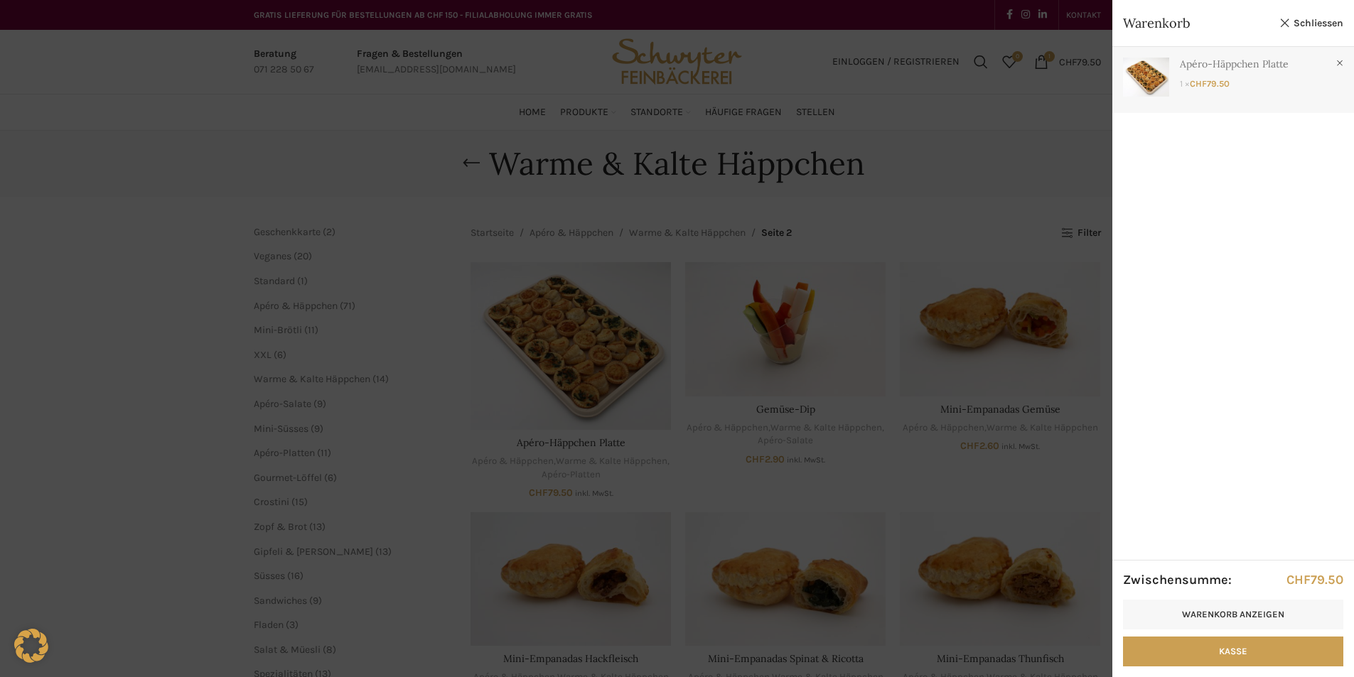
click at [1206, 87] on link "Anzeigen" at bounding box center [1233, 77] width 242 height 60
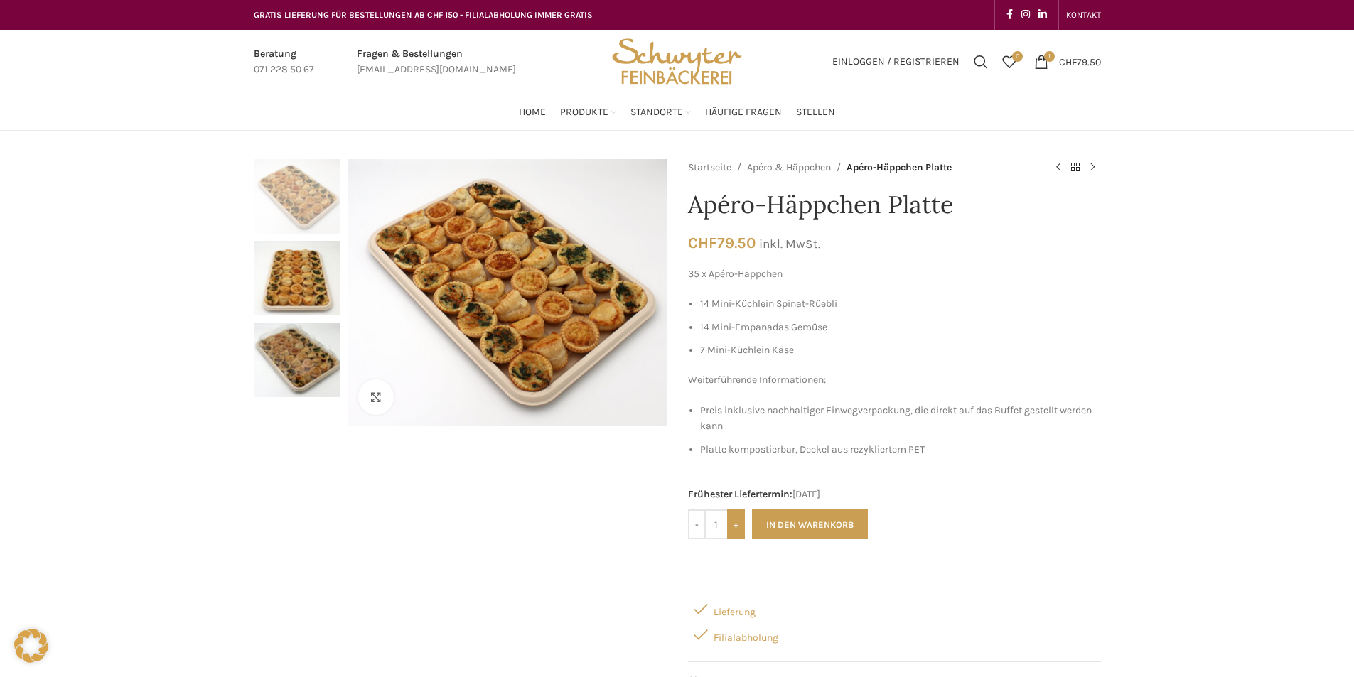
click at [736, 532] on input "+" at bounding box center [736, 525] width 18 height 30
type input "2"
click at [832, 525] on button "In den Warenkorb" at bounding box center [810, 525] width 116 height 30
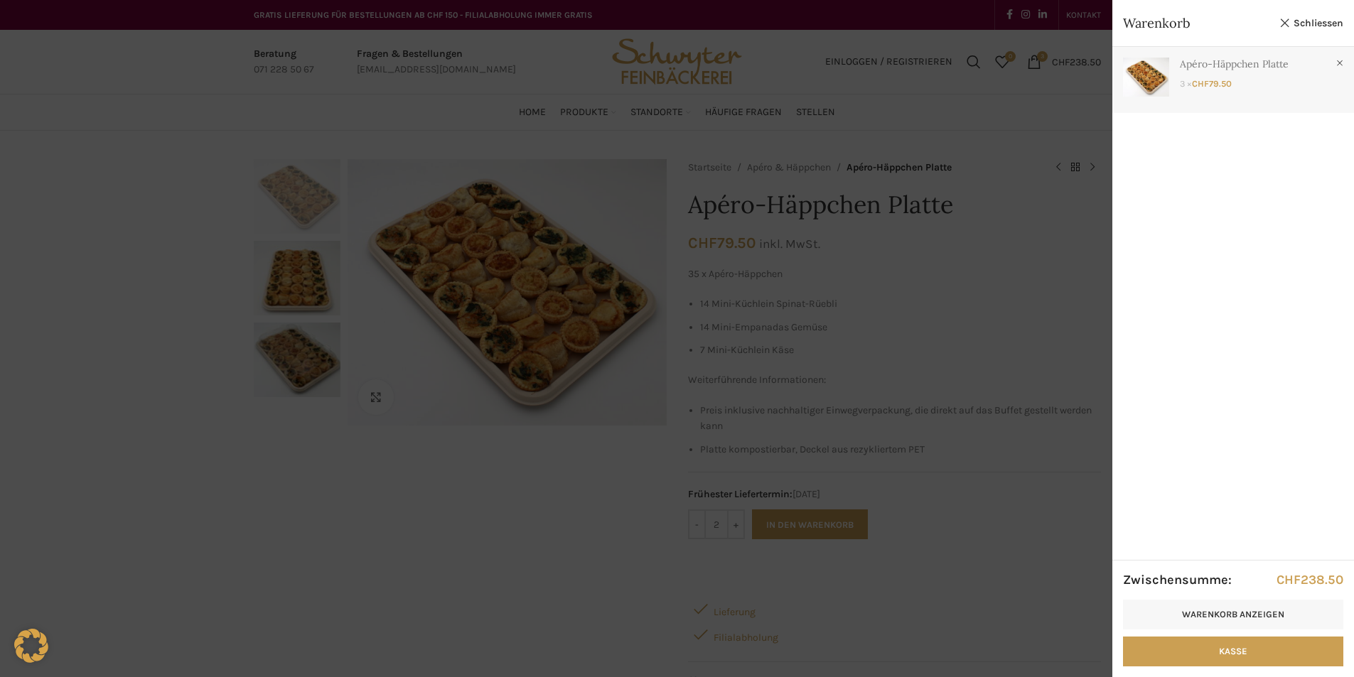
click at [1183, 84] on link "Anzeigen" at bounding box center [1233, 77] width 242 height 60
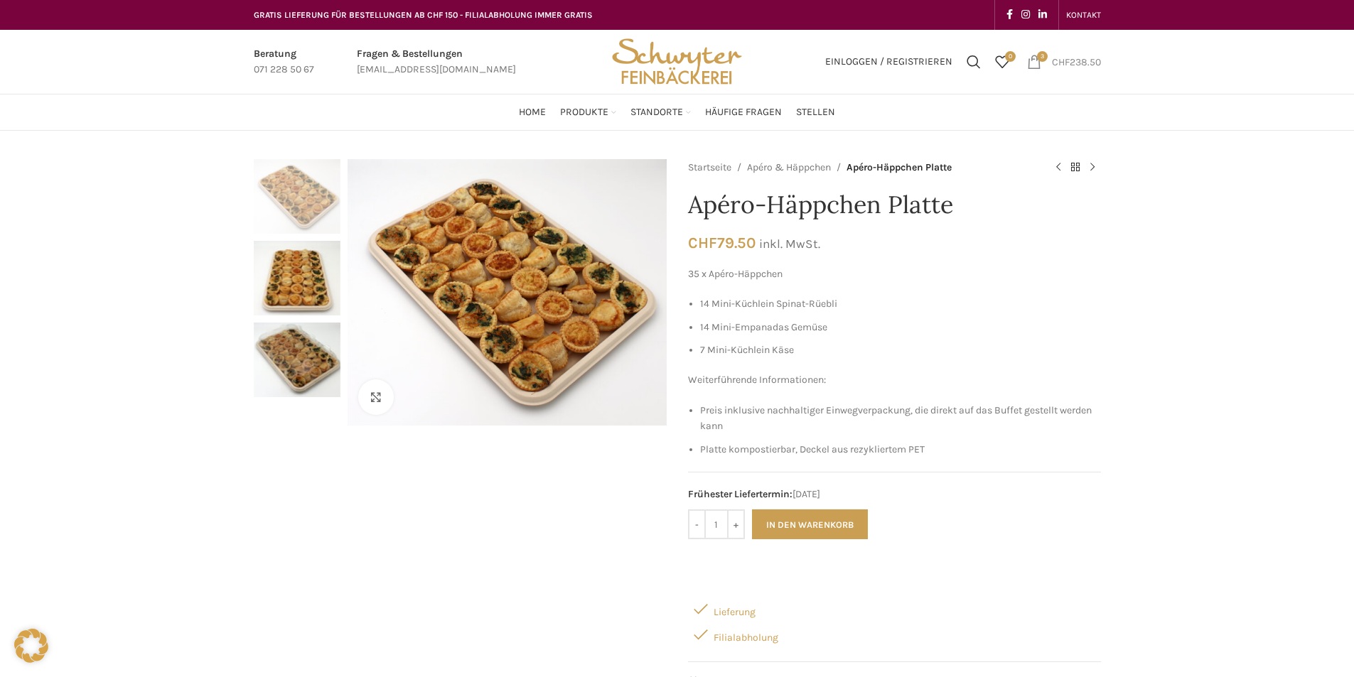
click at [1038, 56] on span "3 items" at bounding box center [1042, 56] width 11 height 11
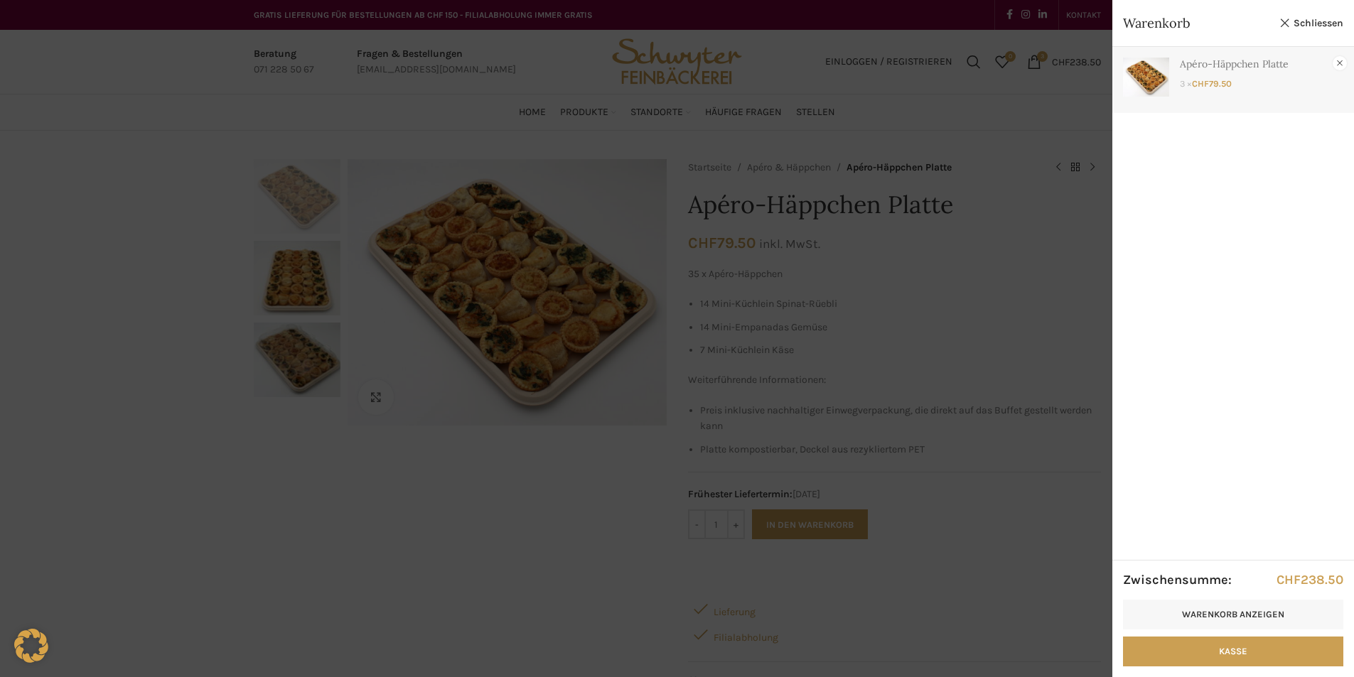
click at [1341, 63] on link "×" at bounding box center [1340, 63] width 14 height 14
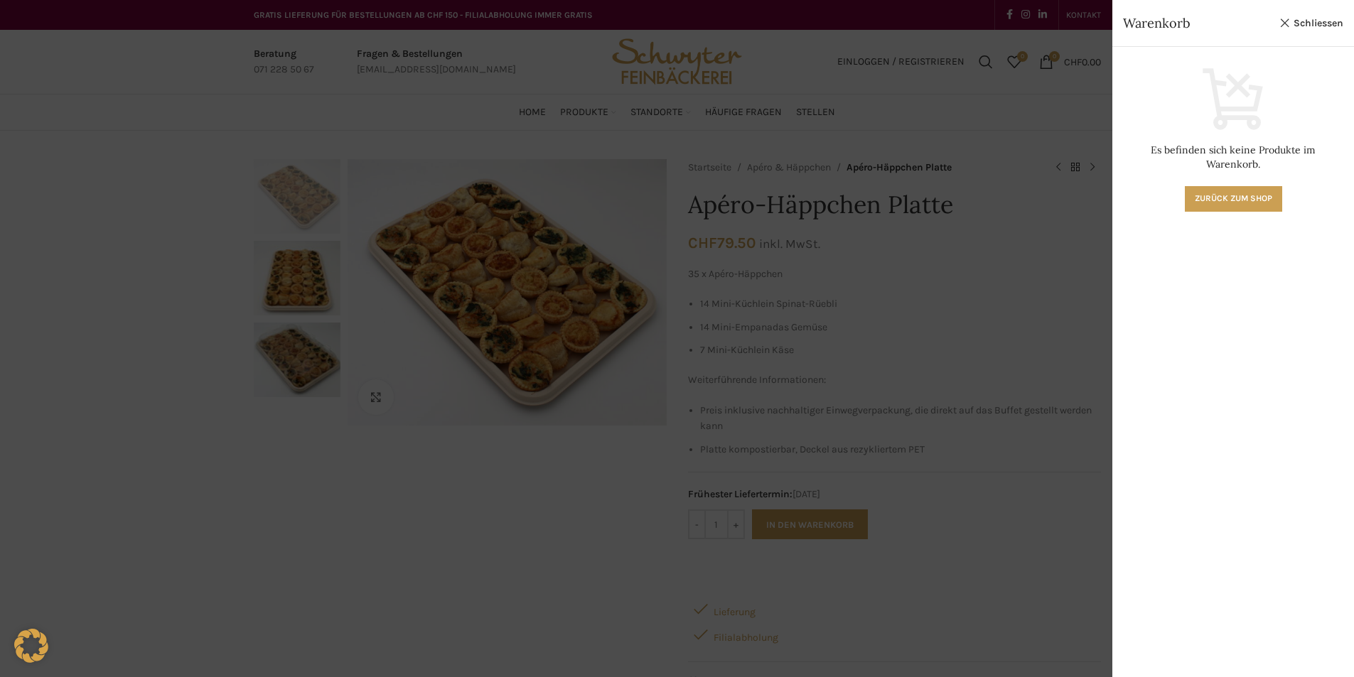
click at [864, 353] on div at bounding box center [677, 338] width 1354 height 677
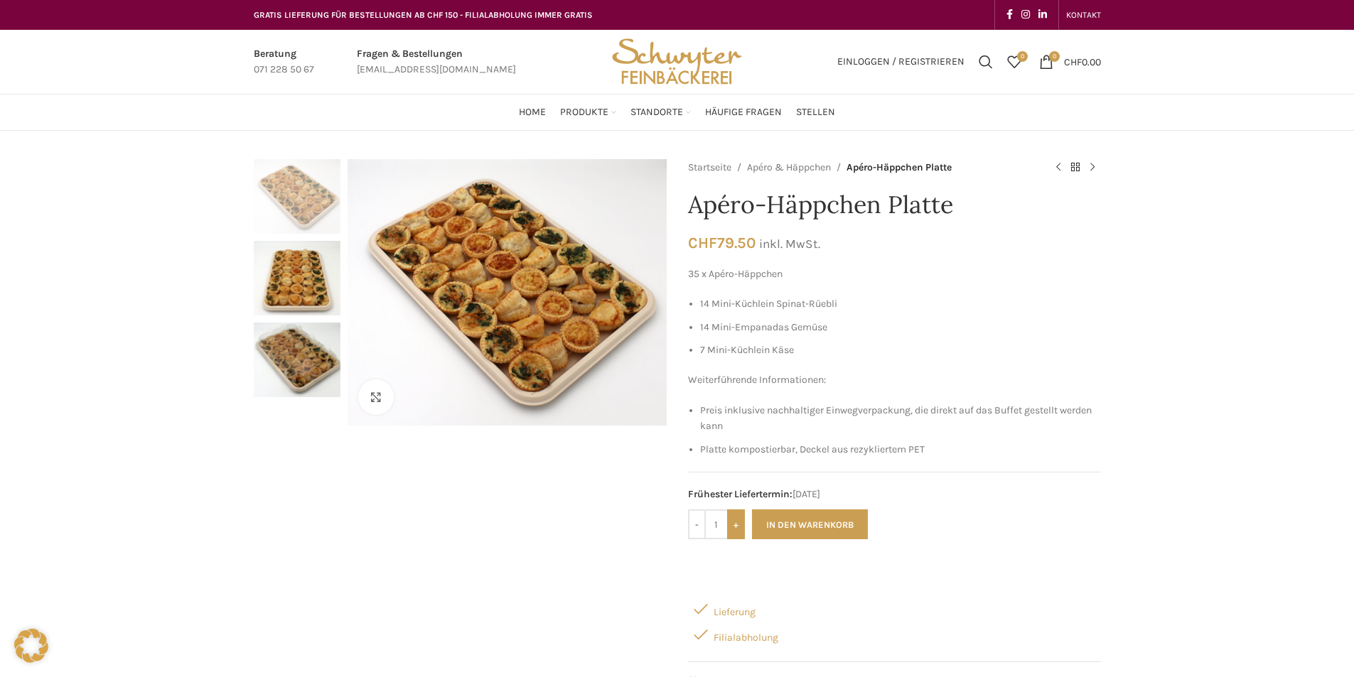
click at [738, 529] on input "+" at bounding box center [736, 525] width 18 height 30
type input "2"
click at [804, 524] on button "In den Warenkorb" at bounding box center [810, 525] width 116 height 30
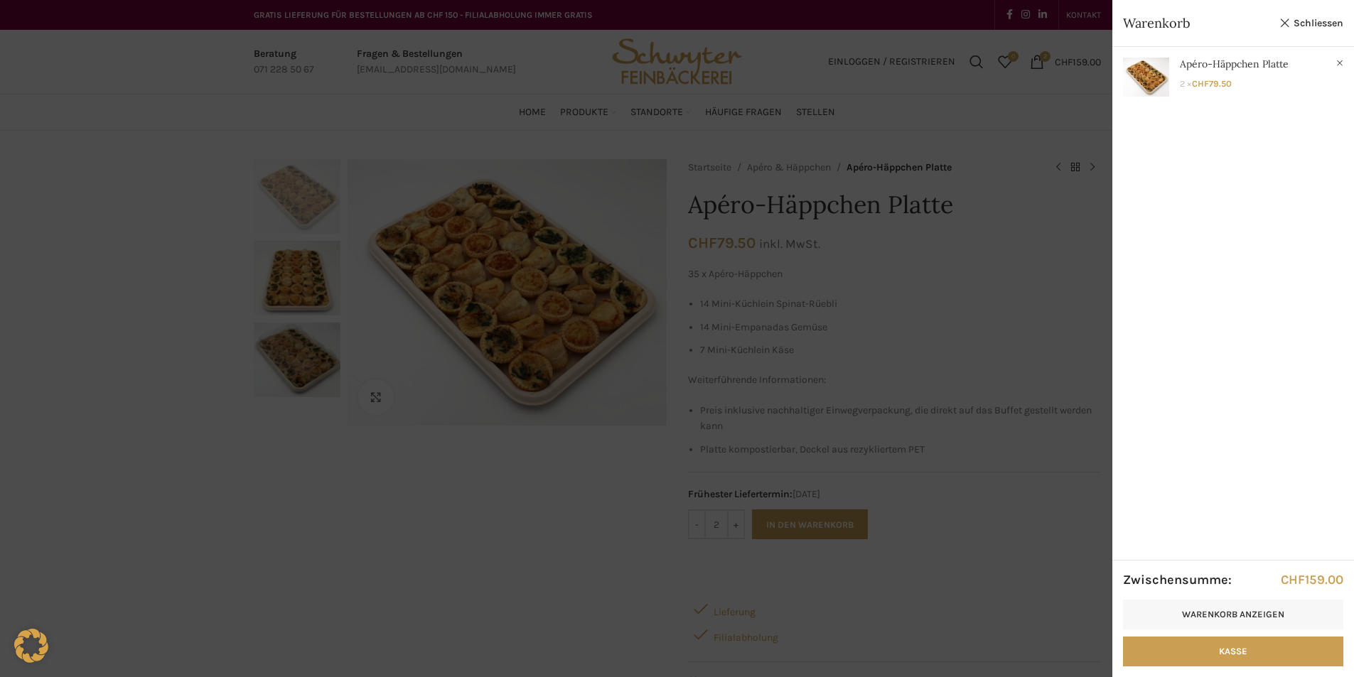
click at [817, 335] on div at bounding box center [677, 338] width 1354 height 677
